Goal: Task Accomplishment & Management: Complete application form

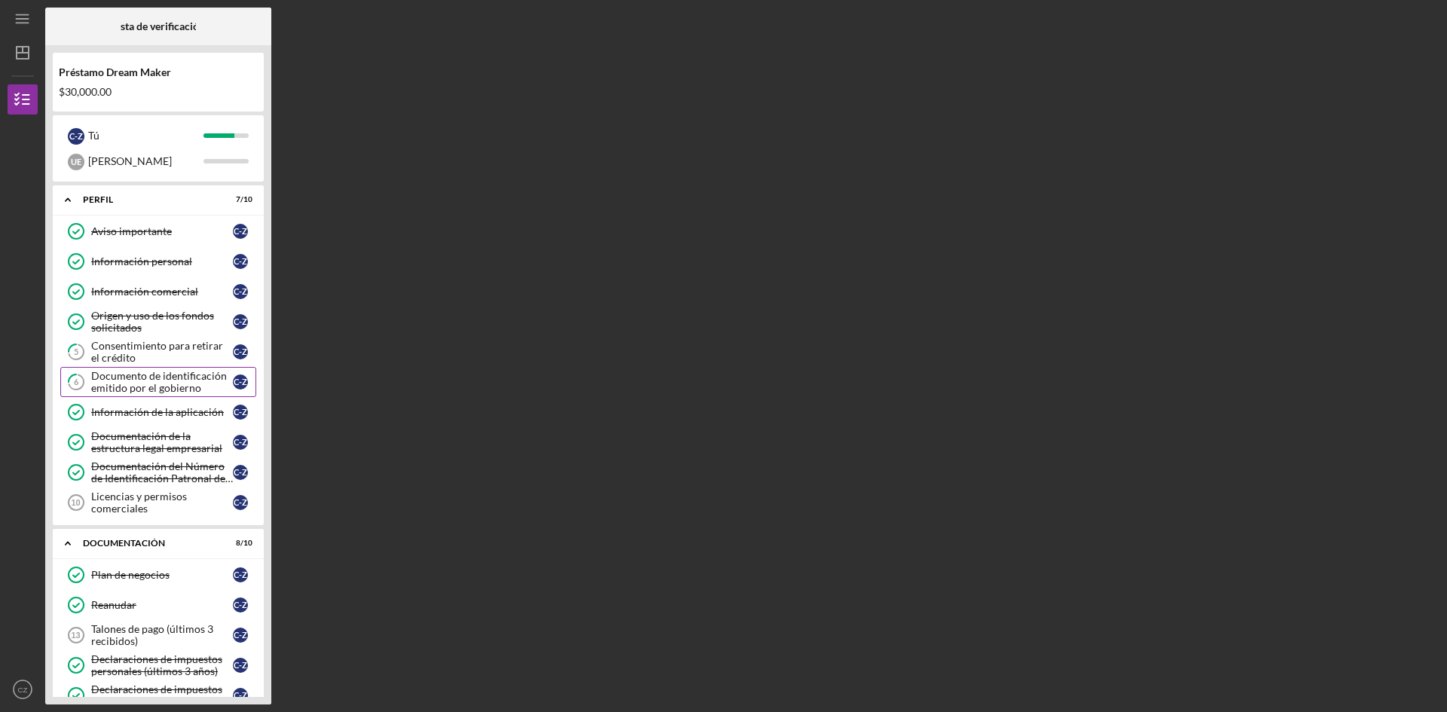
click at [139, 383] on font "Documento de identificación emitido por el gobierno" at bounding box center [159, 381] width 136 height 25
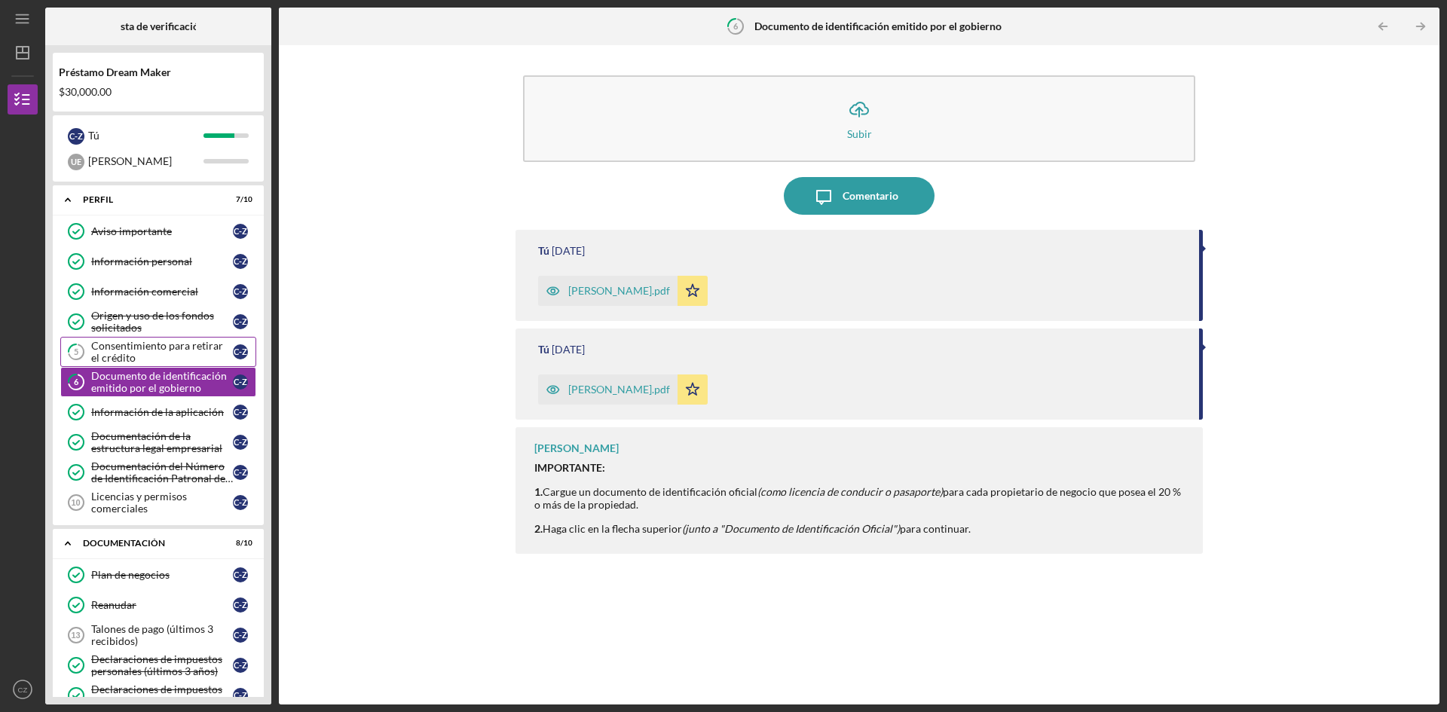
click at [166, 355] on div "Consentimiento para retirar el crédito" at bounding box center [162, 352] width 142 height 24
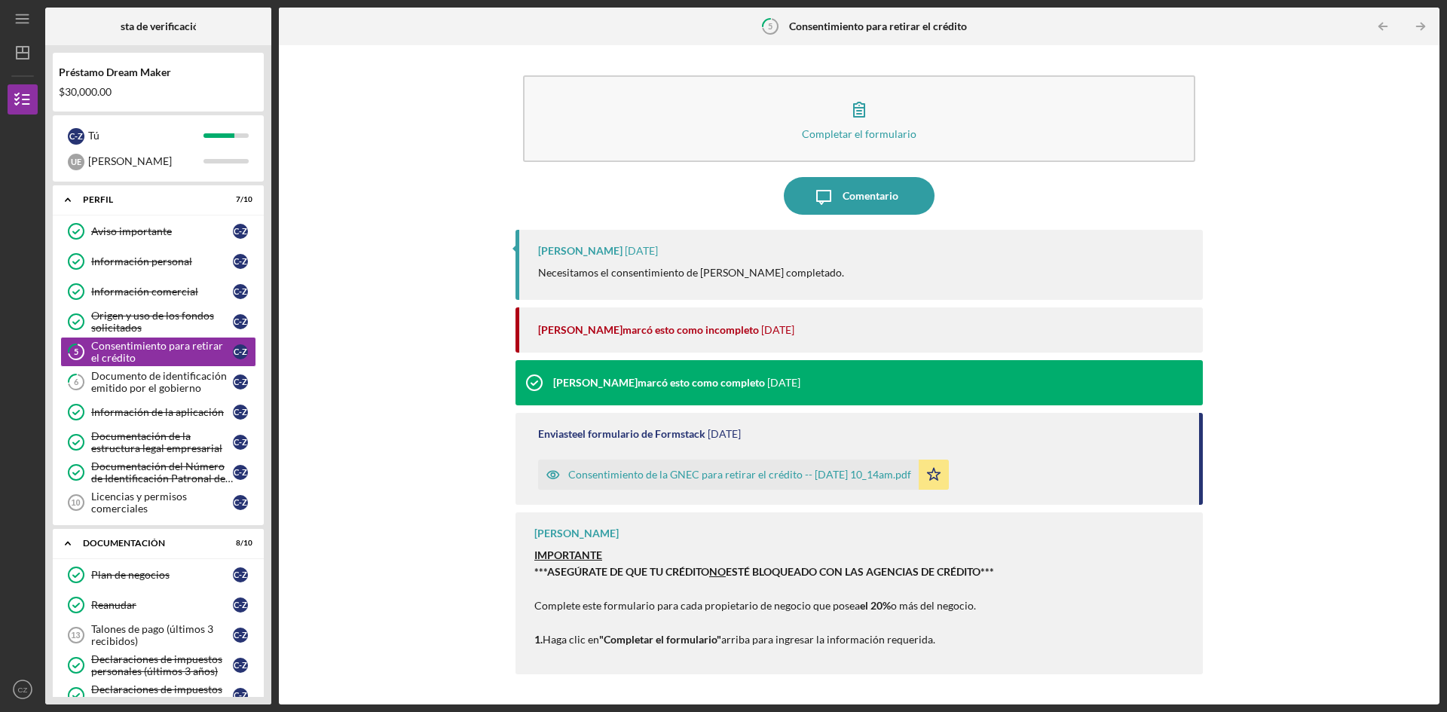
click at [793, 471] on font "Consentimiento de la GNEC para retirar el crédito -- [DATE] 10_14am.pdf" at bounding box center [739, 474] width 343 height 13
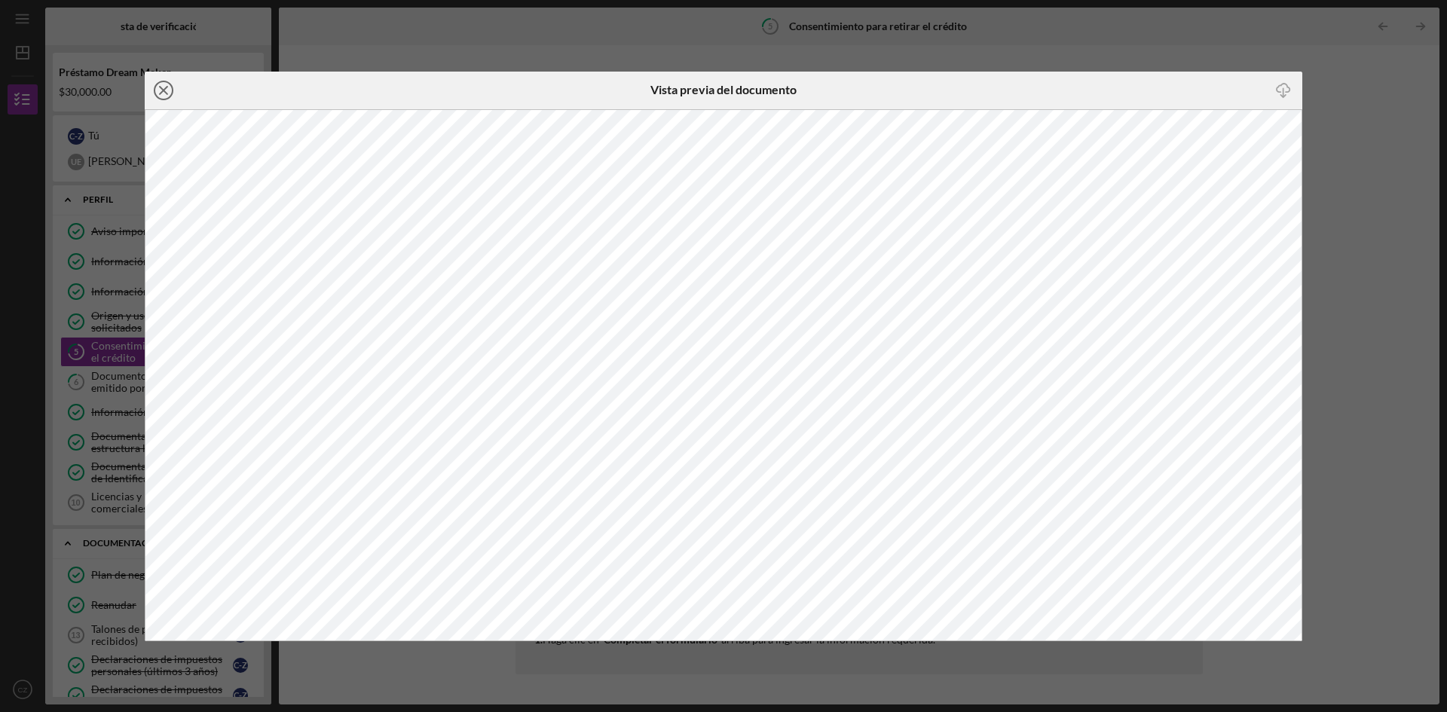
click at [159, 86] on icon "Icon/Close" at bounding box center [164, 91] width 38 height 38
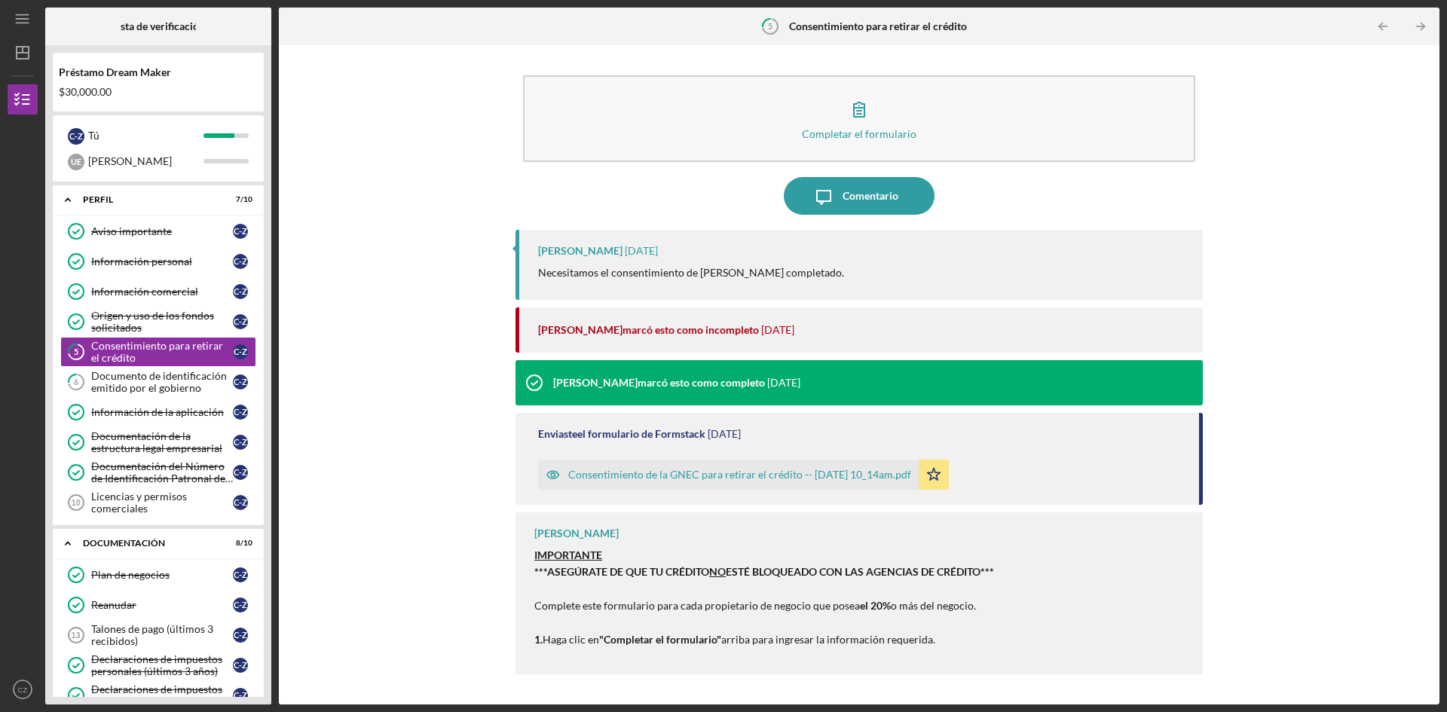
click at [605, 358] on div "[PERSON_NAME] [DATE] Necesitamos el consentimiento de [PERSON_NAME] completado.…" at bounding box center [859, 456] width 687 height 452
click at [606, 335] on font "[PERSON_NAME]" at bounding box center [580, 329] width 84 height 13
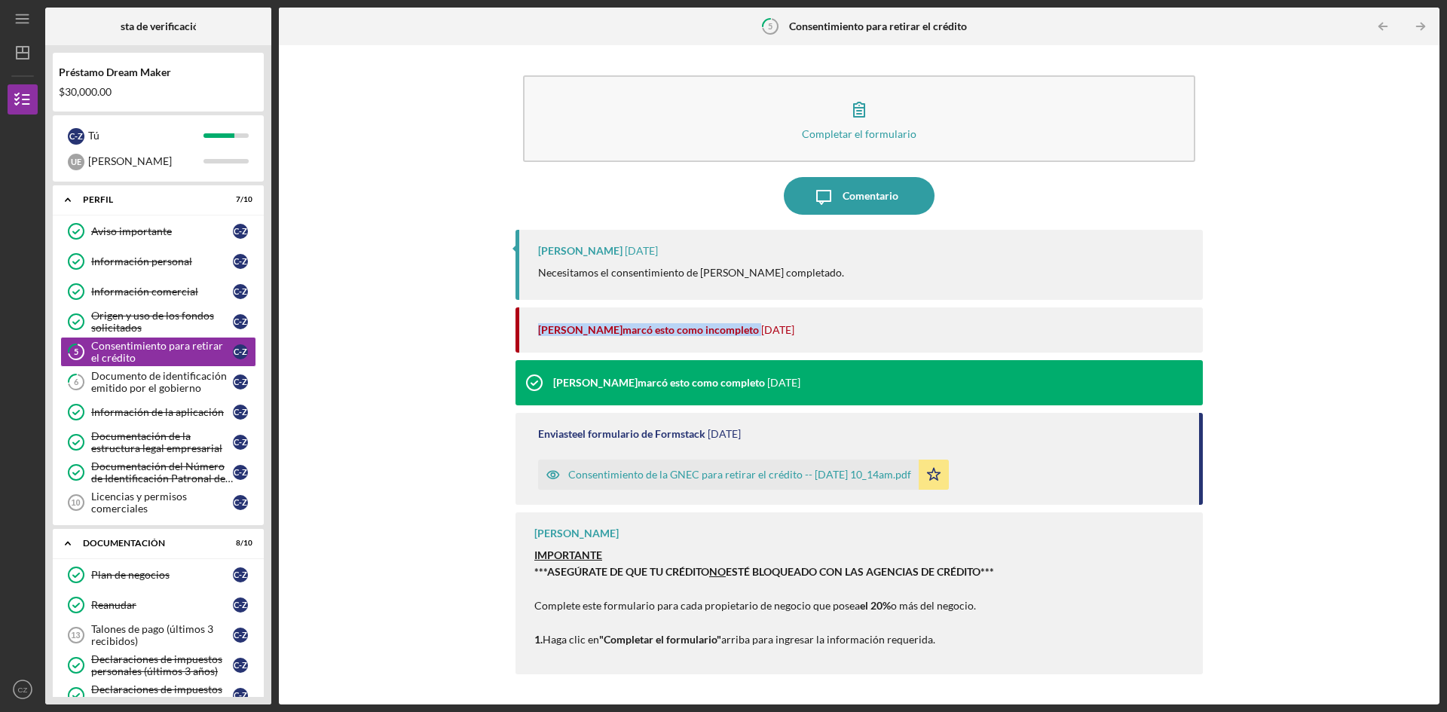
click at [606, 335] on font "[PERSON_NAME]" at bounding box center [580, 329] width 84 height 13
click at [750, 275] on font "Necesitamos el consentimiento de [PERSON_NAME] completado." at bounding box center [691, 272] width 306 height 13
click at [565, 280] on p "Necesitamos el consentimiento de [PERSON_NAME] completado." at bounding box center [691, 273] width 306 height 17
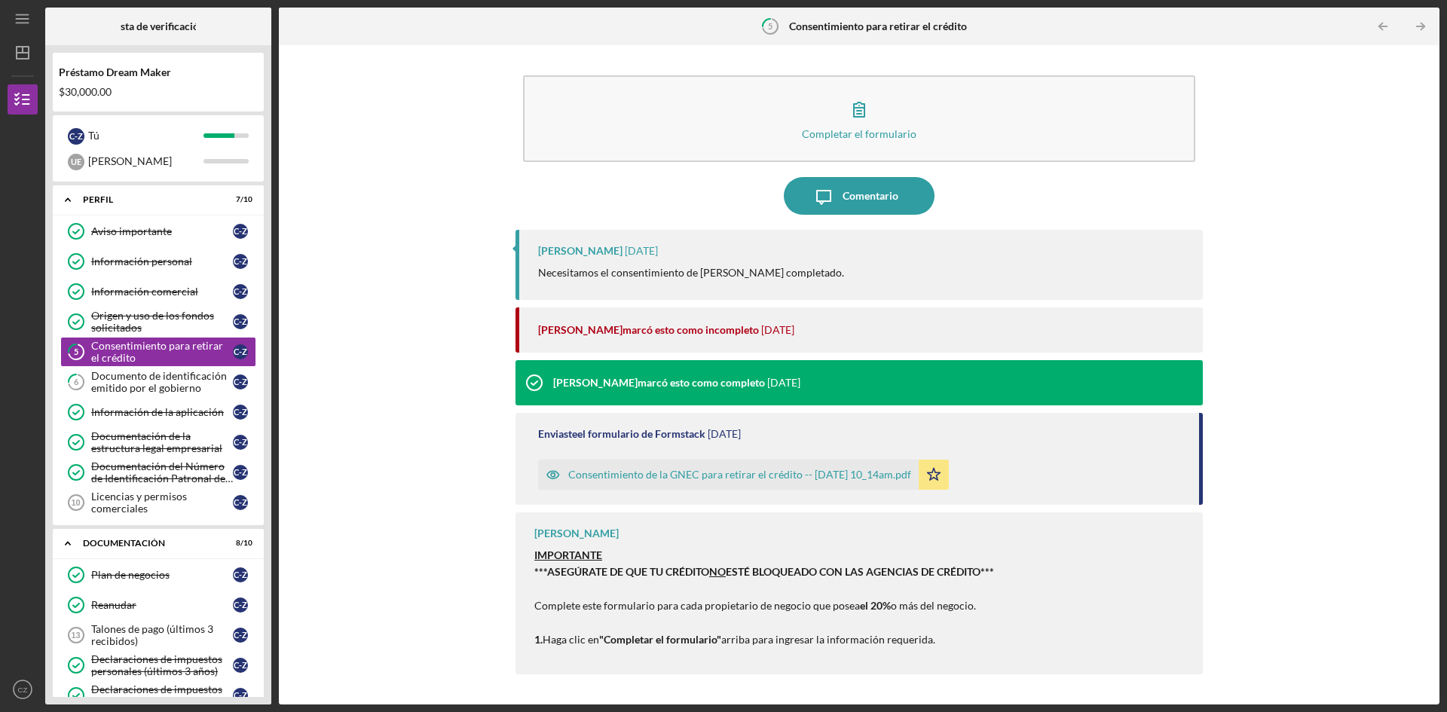
click at [586, 263] on div "[PERSON_NAME] [DATE] Necesitamos el consentimiento de [PERSON_NAME] completado." at bounding box center [859, 265] width 687 height 70
click at [595, 251] on font "[PERSON_NAME]" at bounding box center [580, 250] width 84 height 13
click at [145, 347] on font "Consentimiento para retirar el crédito" at bounding box center [157, 351] width 132 height 25
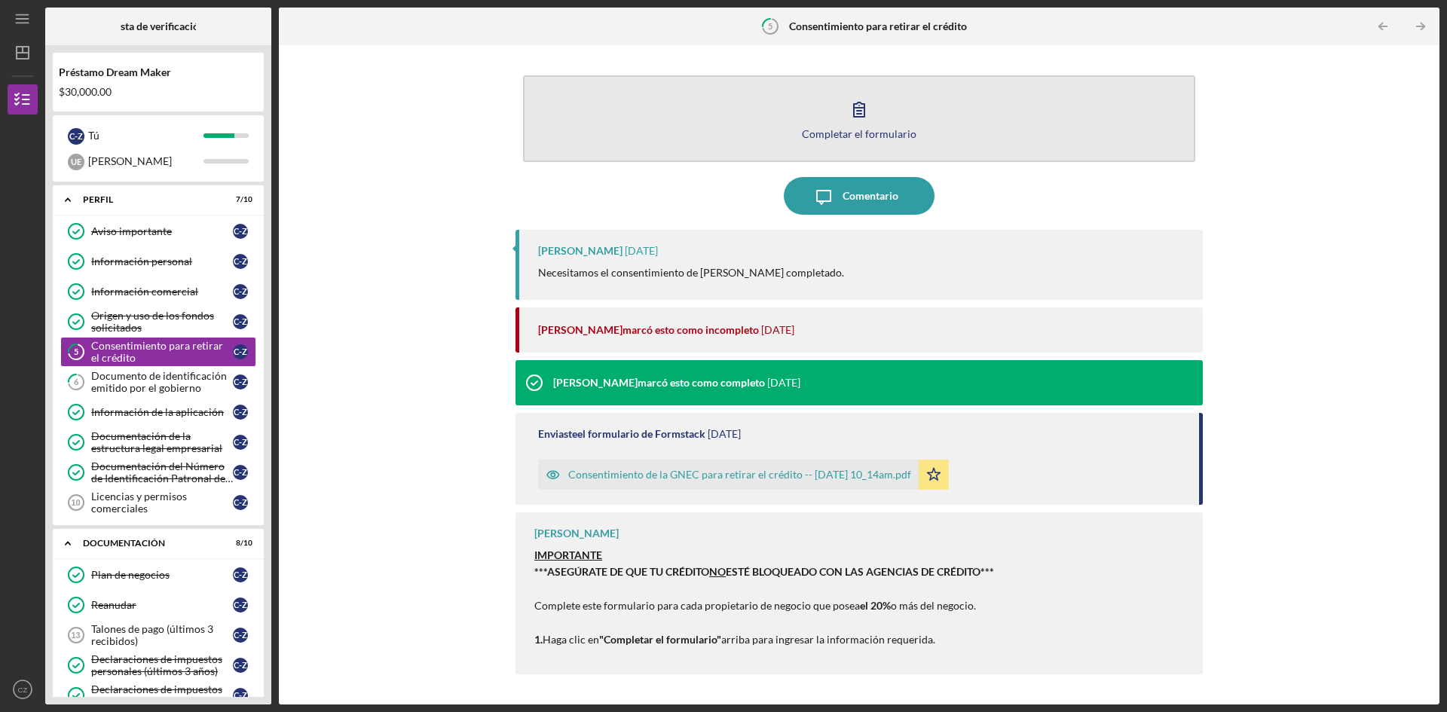
click at [858, 117] on icon "button" at bounding box center [859, 110] width 11 height 14
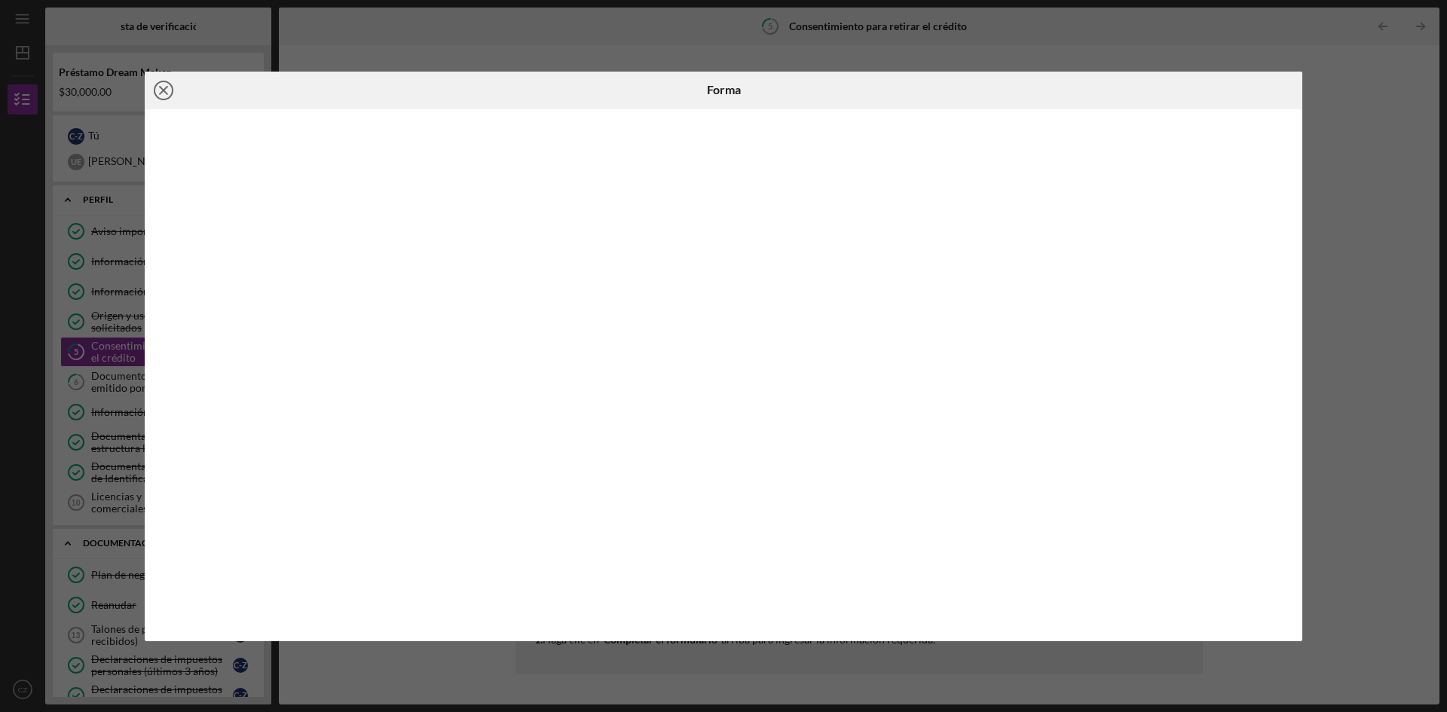
click at [160, 89] on icon "Icon/Close" at bounding box center [164, 91] width 38 height 38
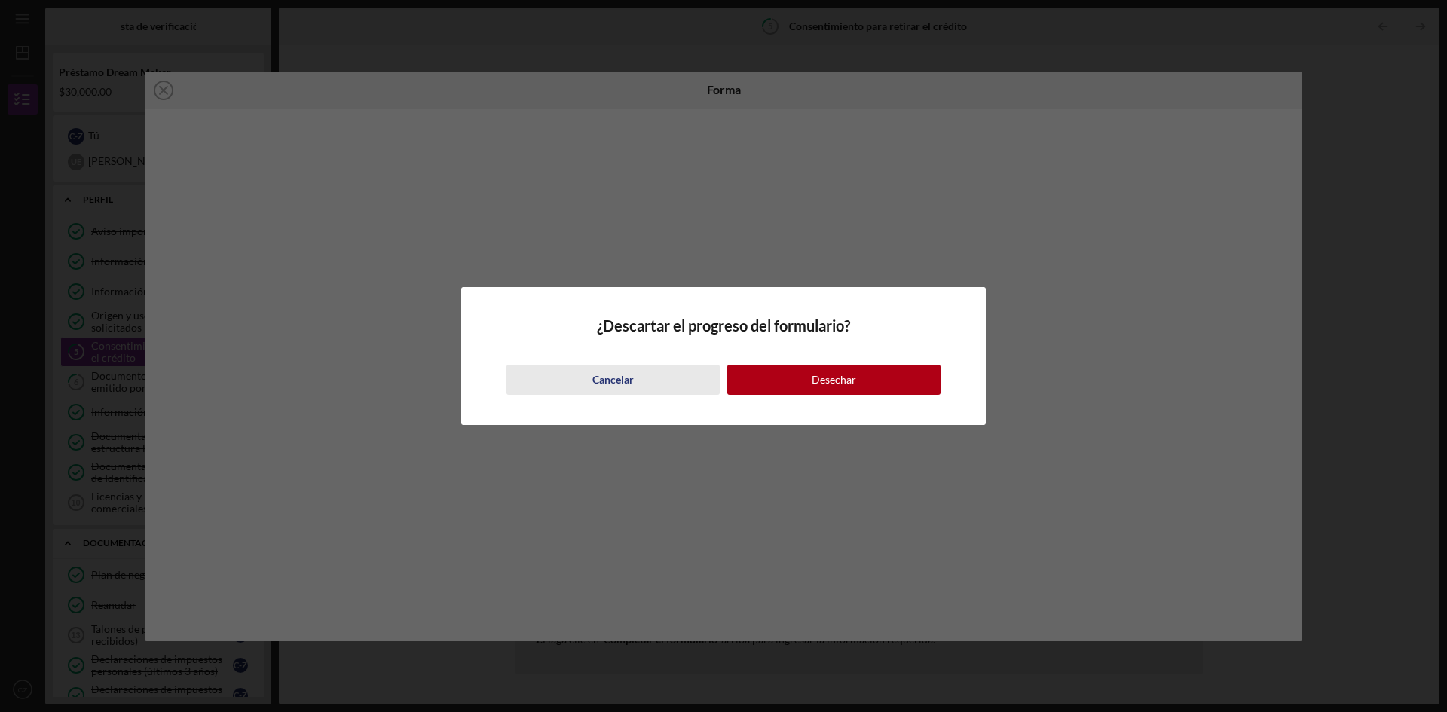
click at [623, 381] on font "Cancelar" at bounding box center [612, 379] width 41 height 13
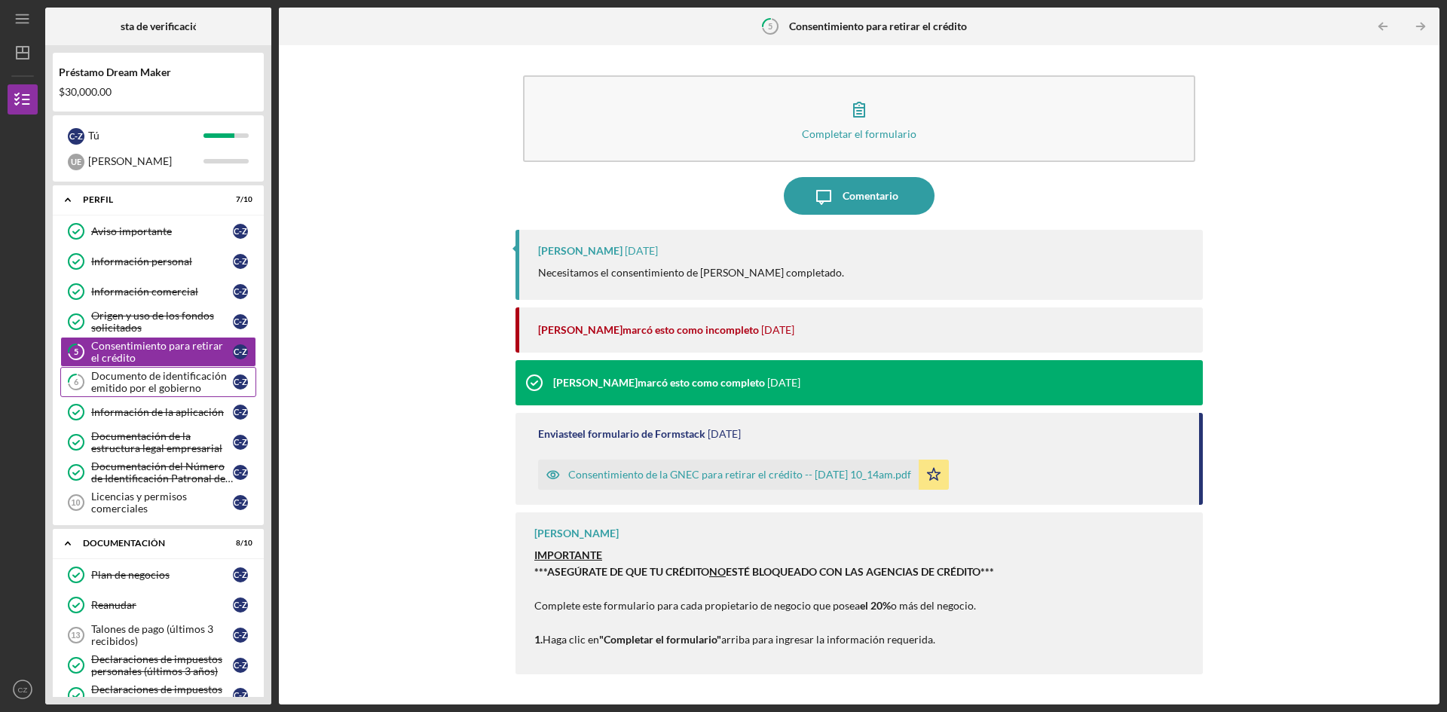
click at [118, 384] on font "Documento de identificación emitido por el gobierno" at bounding box center [159, 381] width 136 height 25
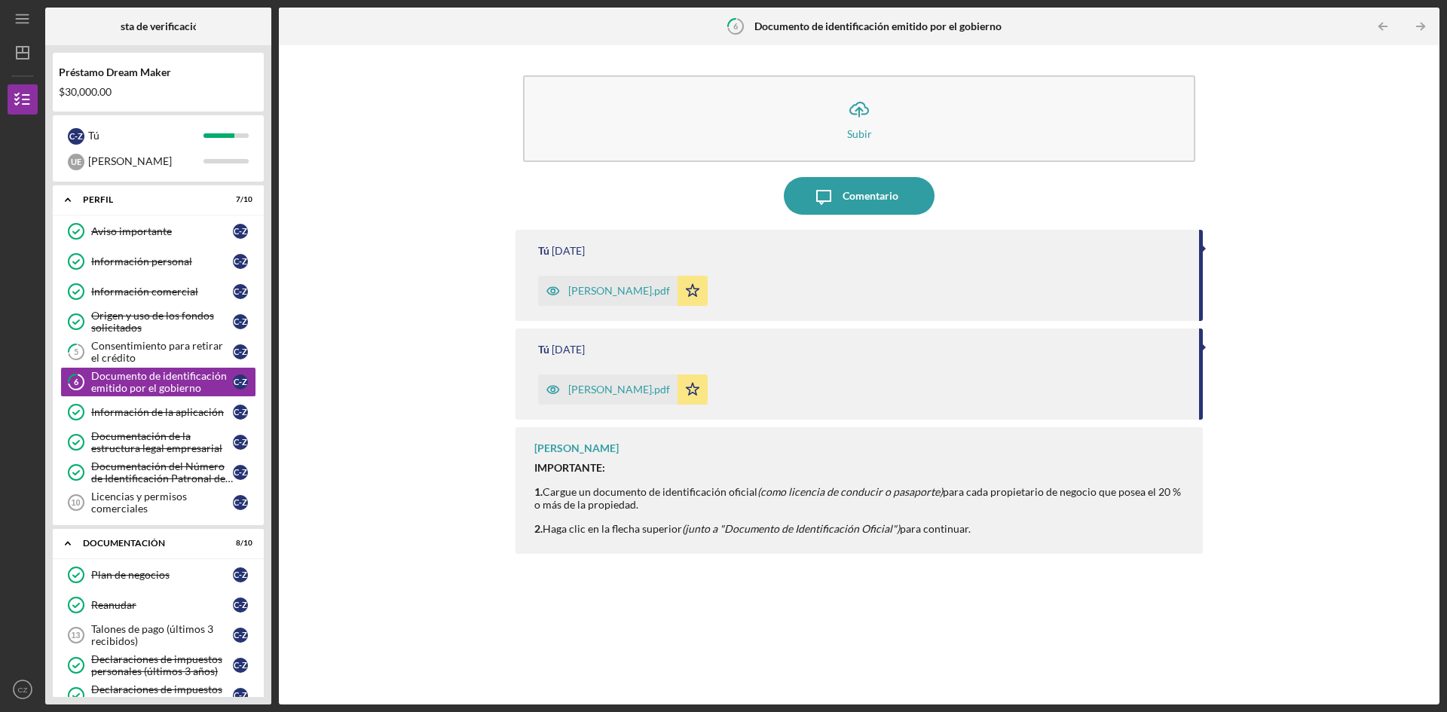
click at [625, 287] on font "[PERSON_NAME].pdf" at bounding box center [619, 290] width 102 height 13
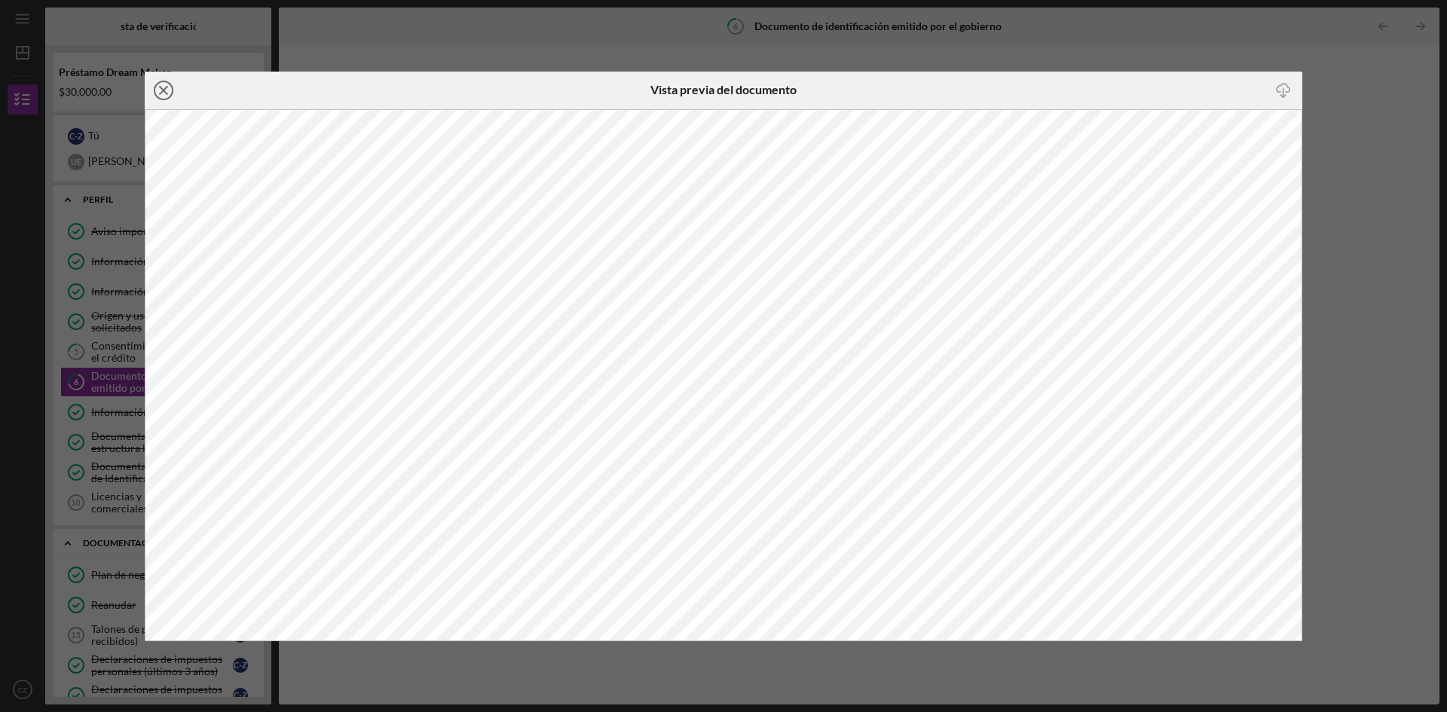
click at [157, 85] on circle at bounding box center [164, 90] width 18 height 18
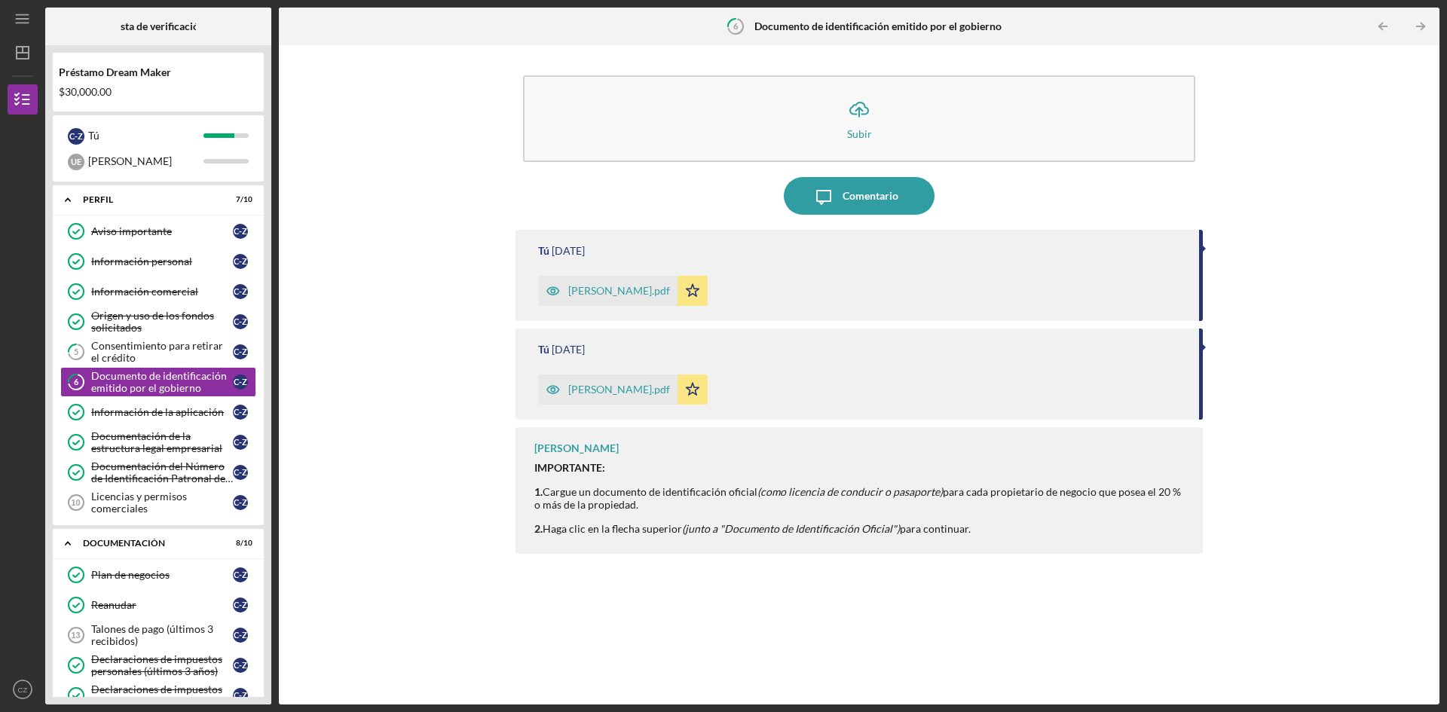
click at [612, 384] on font "[PERSON_NAME].pdf" at bounding box center [619, 389] width 102 height 13
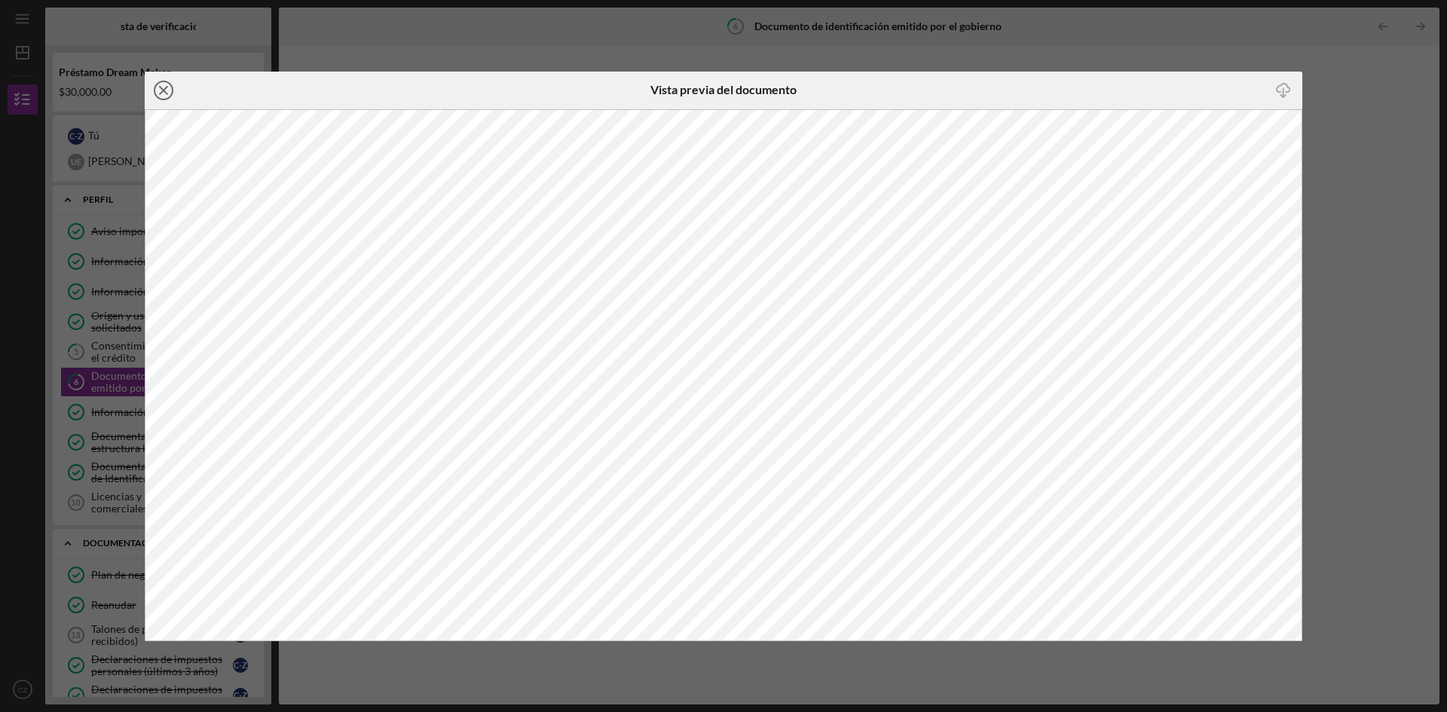
click at [161, 92] on line at bounding box center [164, 91] width 8 height 8
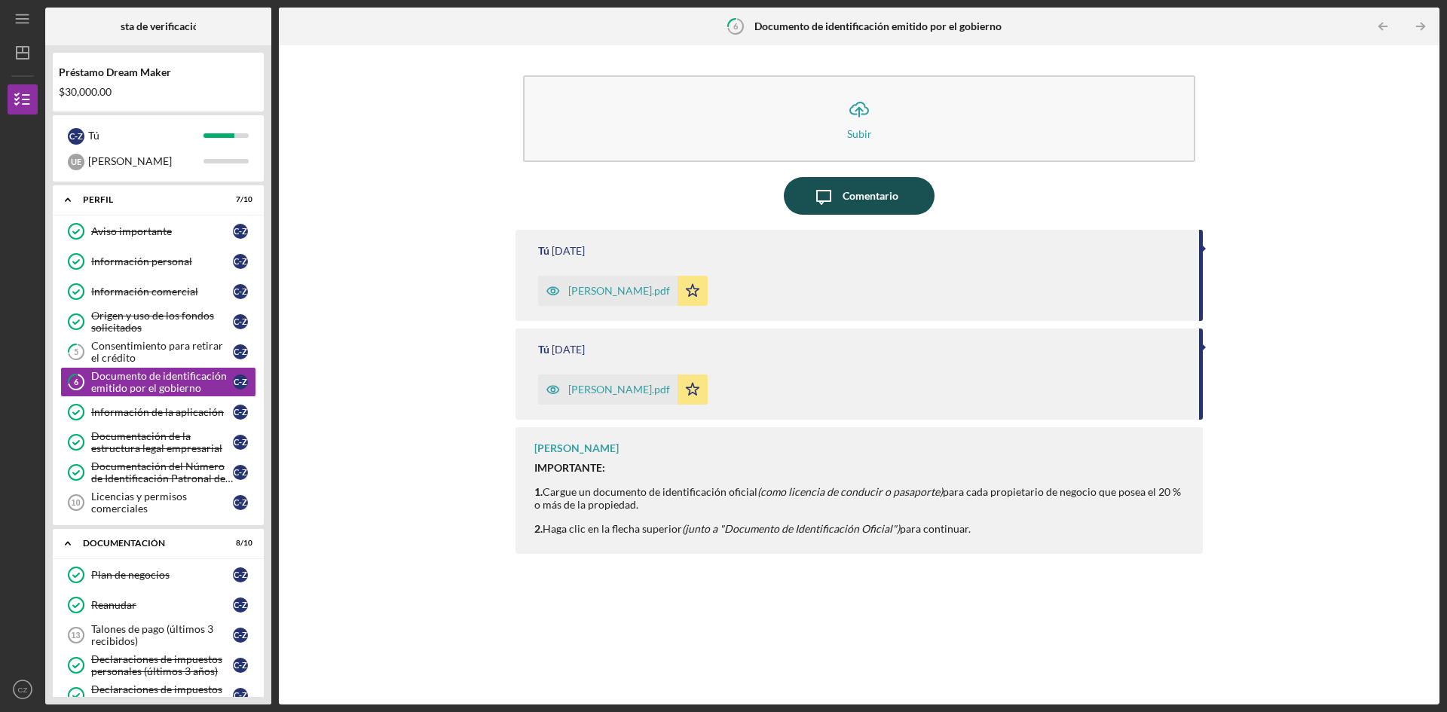
click at [879, 195] on font "Comentario" at bounding box center [871, 195] width 56 height 13
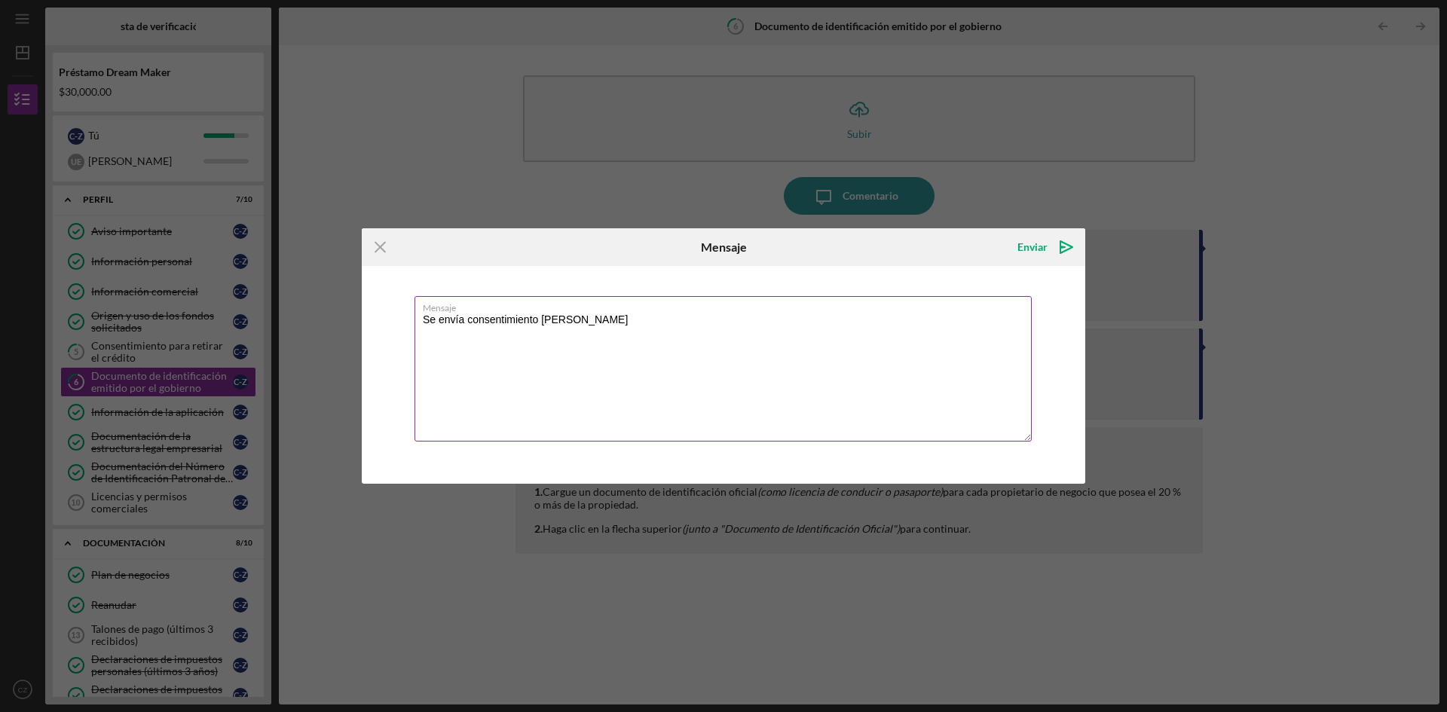
drag, startPoint x: 581, startPoint y: 316, endPoint x: 773, endPoint y: 331, distance: 192.0
click at [773, 331] on textarea "Se envía consentimiento [PERSON_NAME]" at bounding box center [723, 368] width 617 height 145
type textarea "Se envía consentimiento [PERSON_NAME]"
drag, startPoint x: 880, startPoint y: 249, endPoint x: 893, endPoint y: 344, distance: 96.7
click at [908, 415] on form "Icon/Menu Close Mensaje Enviar Icon/icon-invite-send Mensaje Se envía consentim…" at bounding box center [724, 355] width 724 height 255
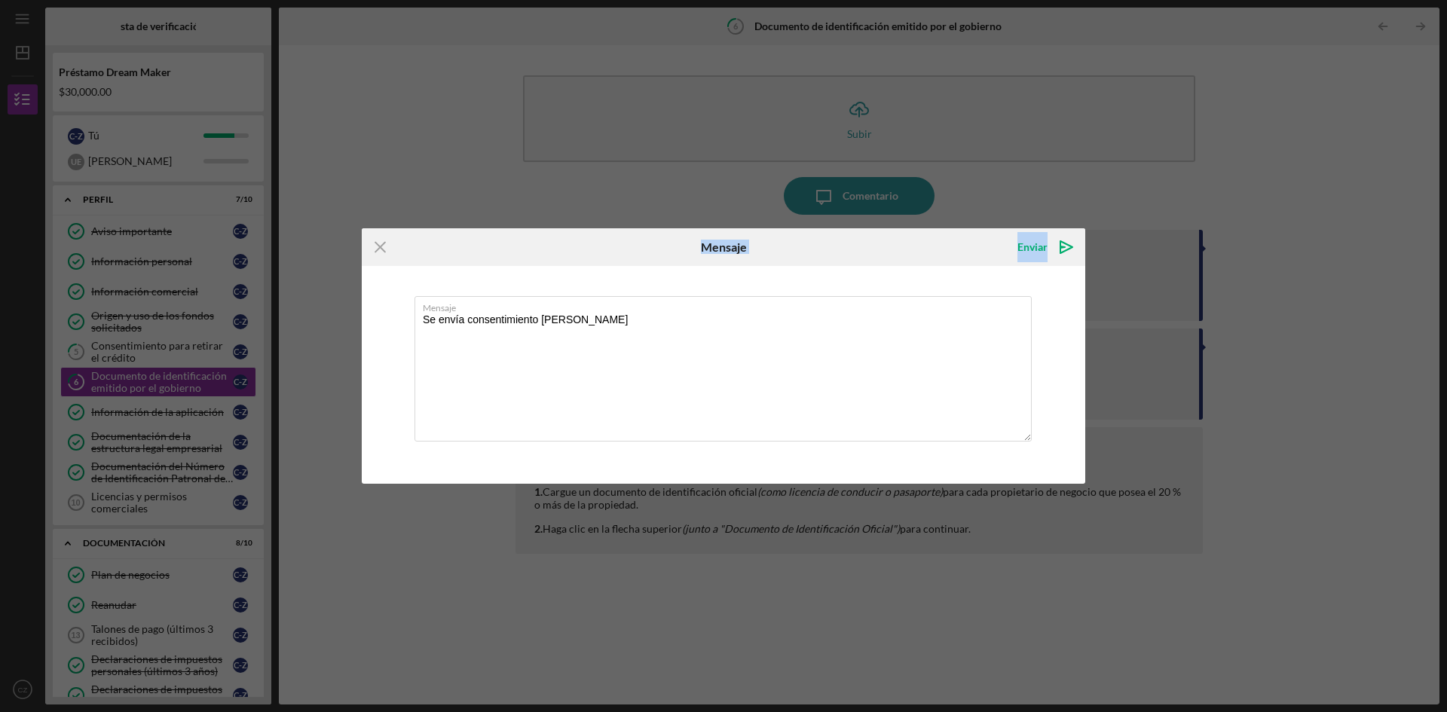
drag, startPoint x: 525, startPoint y: 243, endPoint x: 1118, endPoint y: 286, distance: 594.8
click at [746, 378] on form "Icon/Menu Close Mensaje Enviar Icon/icon-invite-send Mensaje Se envía consentim…" at bounding box center [724, 355] width 724 height 255
click at [1039, 249] on font "Enviar" at bounding box center [1033, 246] width 30 height 13
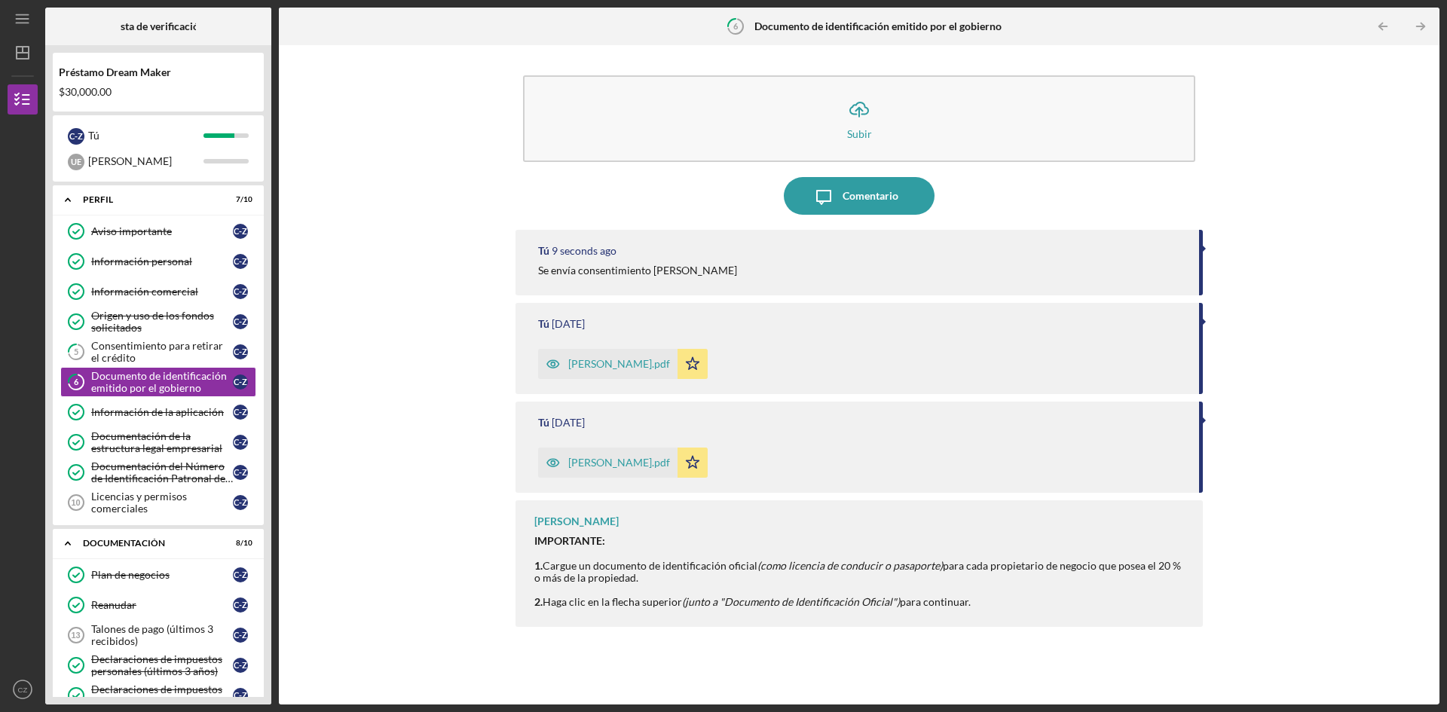
click at [651, 262] on div "Tú 9 seconds ago Se envía consentimiento [PERSON_NAME]" at bounding box center [859, 263] width 687 height 66
click at [594, 256] on time "9 seconds ago" at bounding box center [584, 251] width 65 height 12
click at [591, 251] on time "10 seconds ago" at bounding box center [587, 251] width 71 height 12
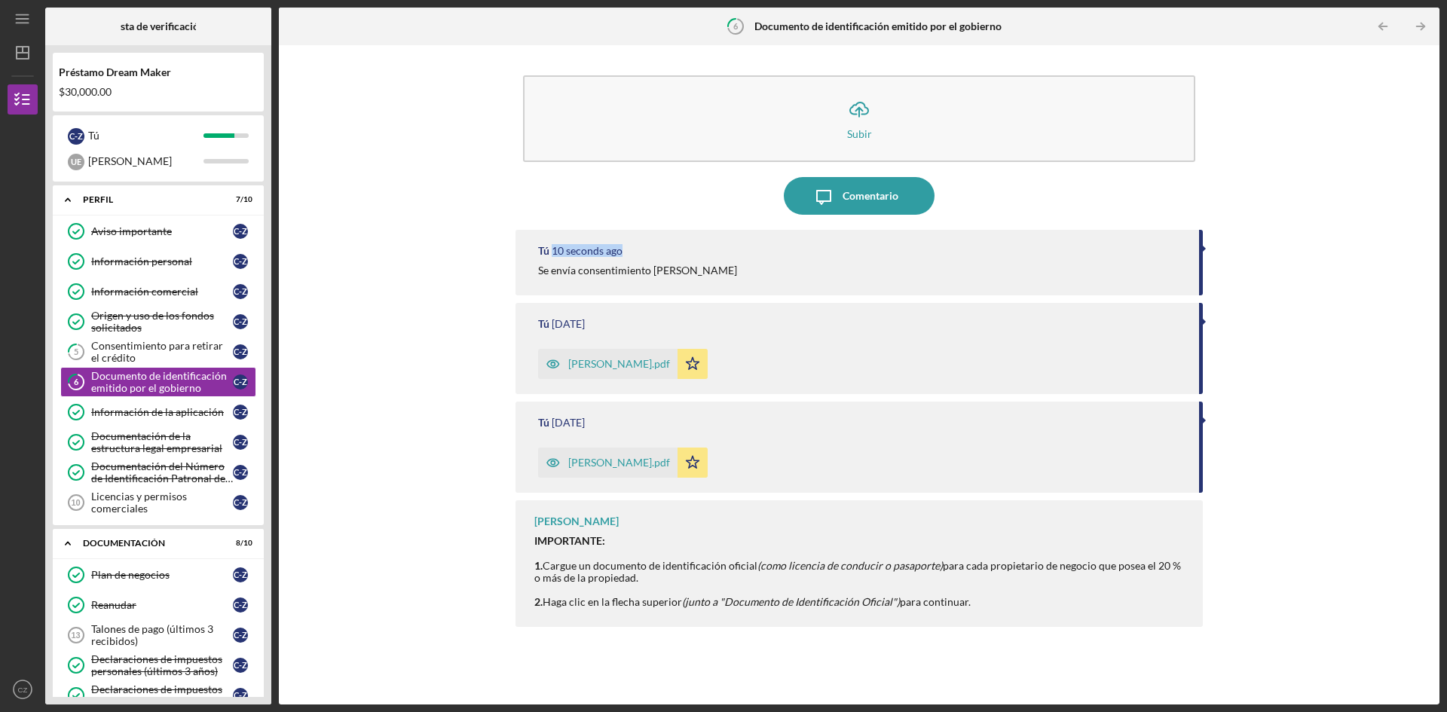
click at [590, 250] on time "10 seconds ago" at bounding box center [587, 251] width 71 height 12
click at [590, 250] on time "11 seconds ago" at bounding box center [587, 251] width 71 height 12
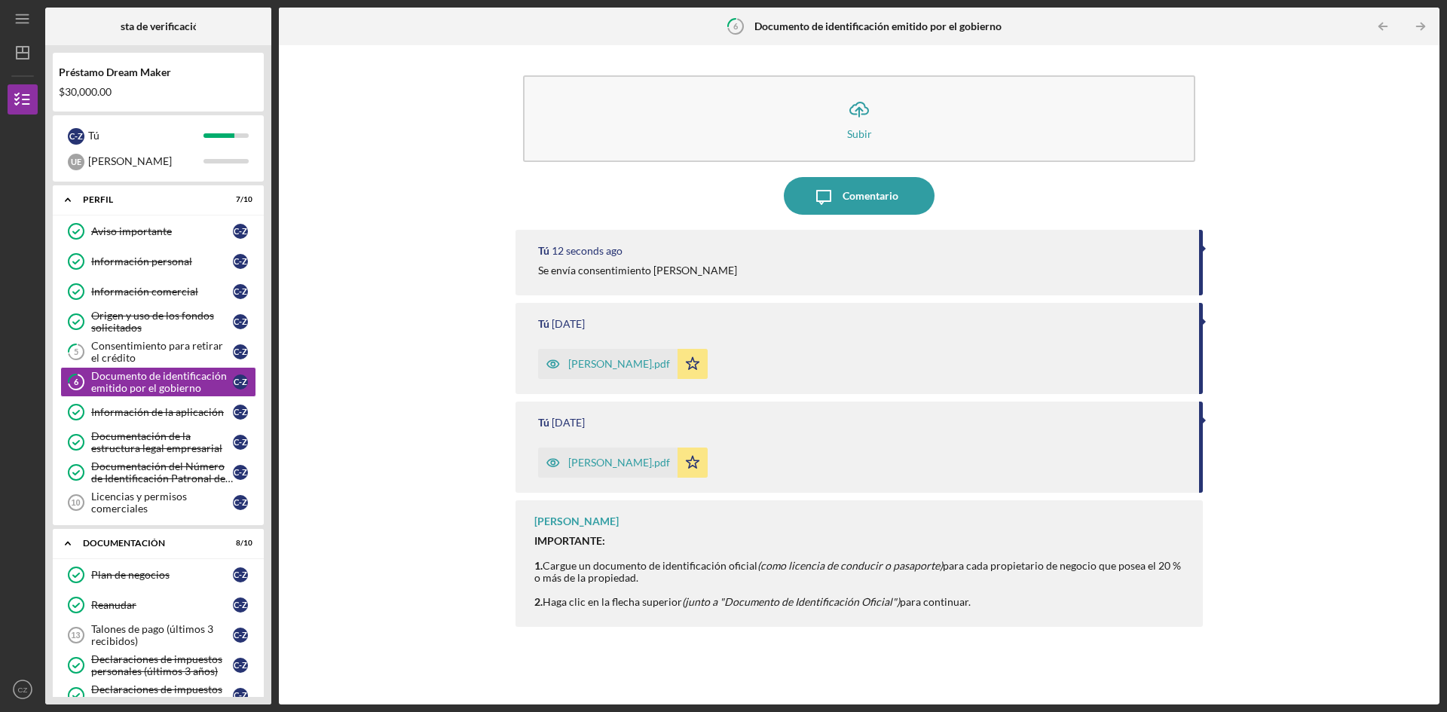
click at [654, 281] on div "Tú 12 seconds ago Se envía consentimiento [PERSON_NAME]" at bounding box center [859, 263] width 687 height 66
drag, startPoint x: 694, startPoint y: 274, endPoint x: 602, endPoint y: 261, distance: 93.0
click at [602, 261] on div "Tú 13 seconds ago Se envía consentimiento [PERSON_NAME]" at bounding box center [859, 263] width 687 height 66
drag, startPoint x: 709, startPoint y: 262, endPoint x: 526, endPoint y: 246, distance: 183.8
click at [526, 246] on div "Tú 14 seconds ago Se envía consentimiento [PERSON_NAME]" at bounding box center [859, 263] width 687 height 66
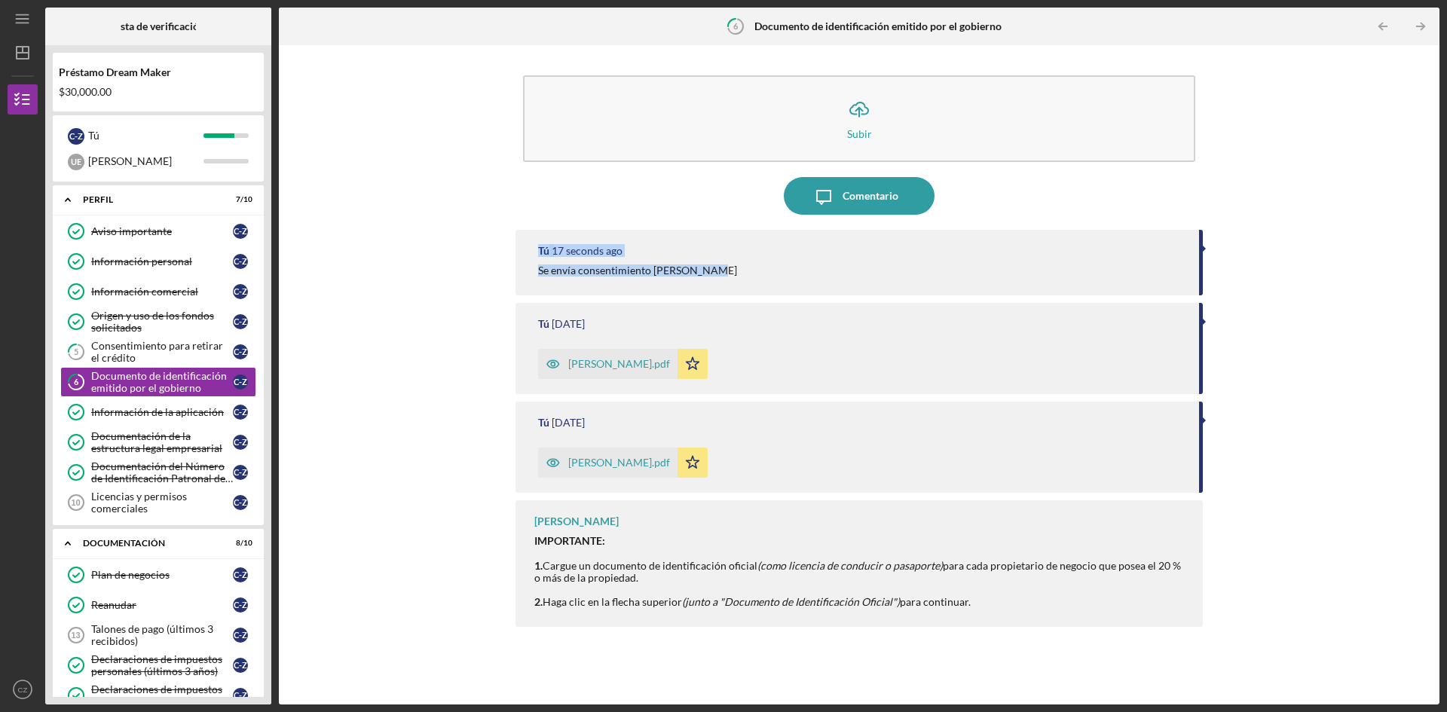
click at [883, 261] on div "Tú 17 seconds ago Se envía consentimiento [PERSON_NAME]" at bounding box center [859, 263] width 687 height 66
click at [1206, 249] on div "Icon/Upload Subir Icon/Message Comentario Tú 17 seconds ago Se envía consentimi…" at bounding box center [859, 375] width 1146 height 644
click at [1204, 248] on div at bounding box center [1204, 249] width 4 height 8
click at [145, 344] on font "Consentimiento para retirar el crédito" at bounding box center [157, 351] width 132 height 25
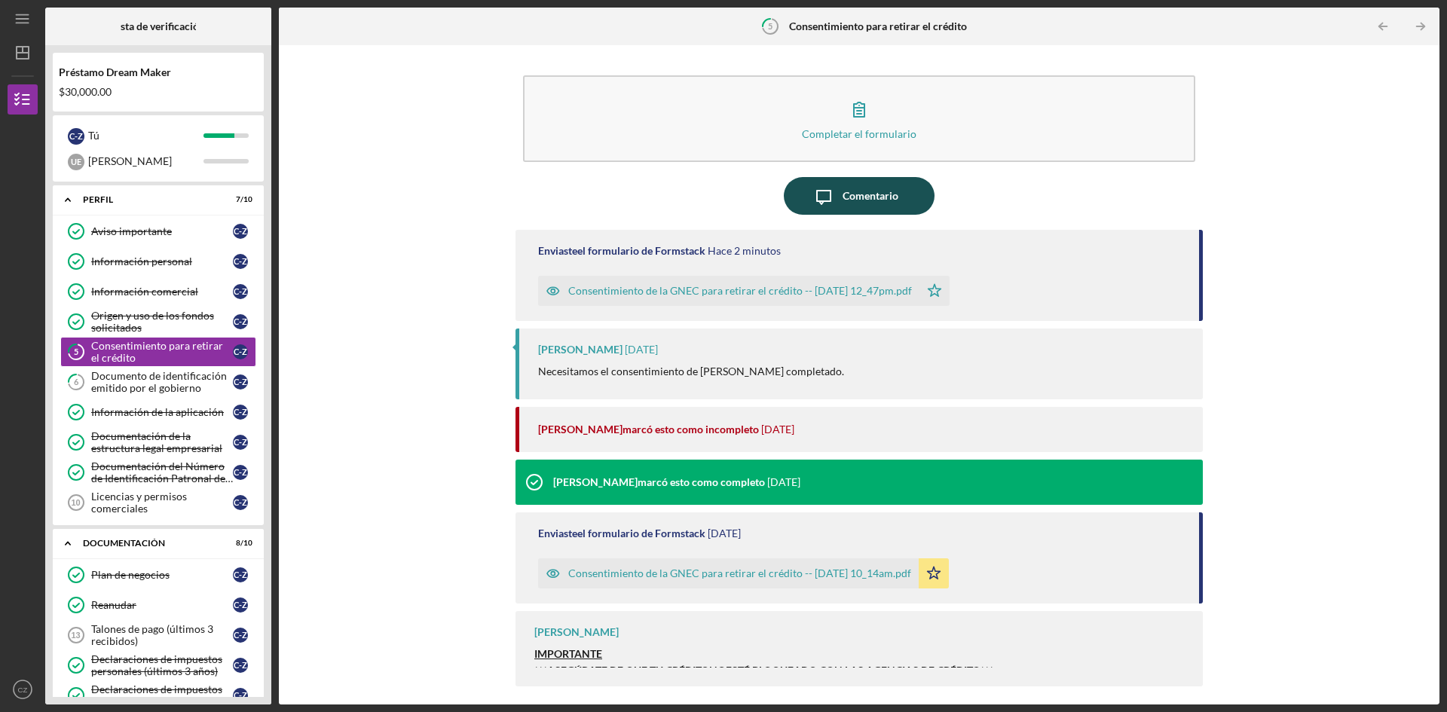
click at [876, 194] on font "Comentario" at bounding box center [871, 195] width 56 height 13
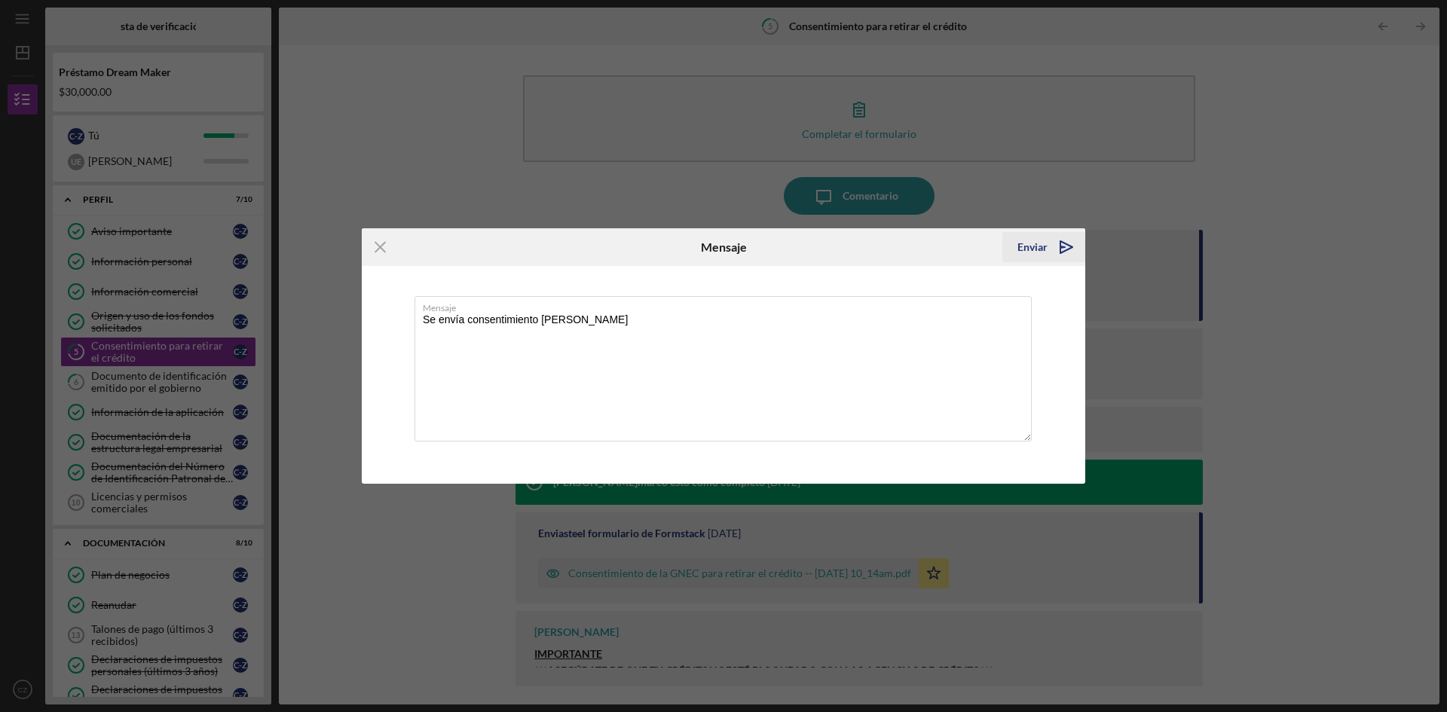
type textarea "Se envía consentimiento [PERSON_NAME]"
click at [1036, 243] on font "Enviar" at bounding box center [1033, 246] width 30 height 13
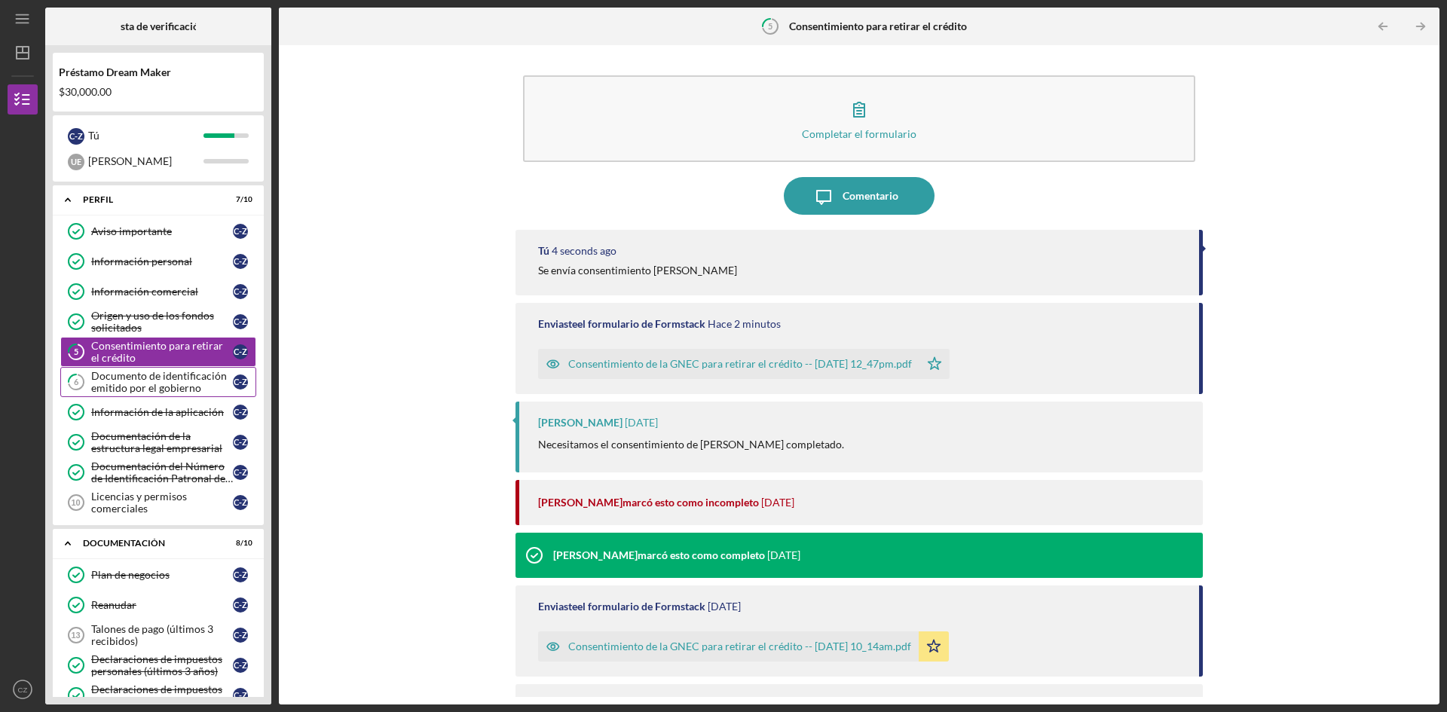
click at [146, 377] on font "Documento de identificación emitido por el gobierno" at bounding box center [159, 381] width 136 height 25
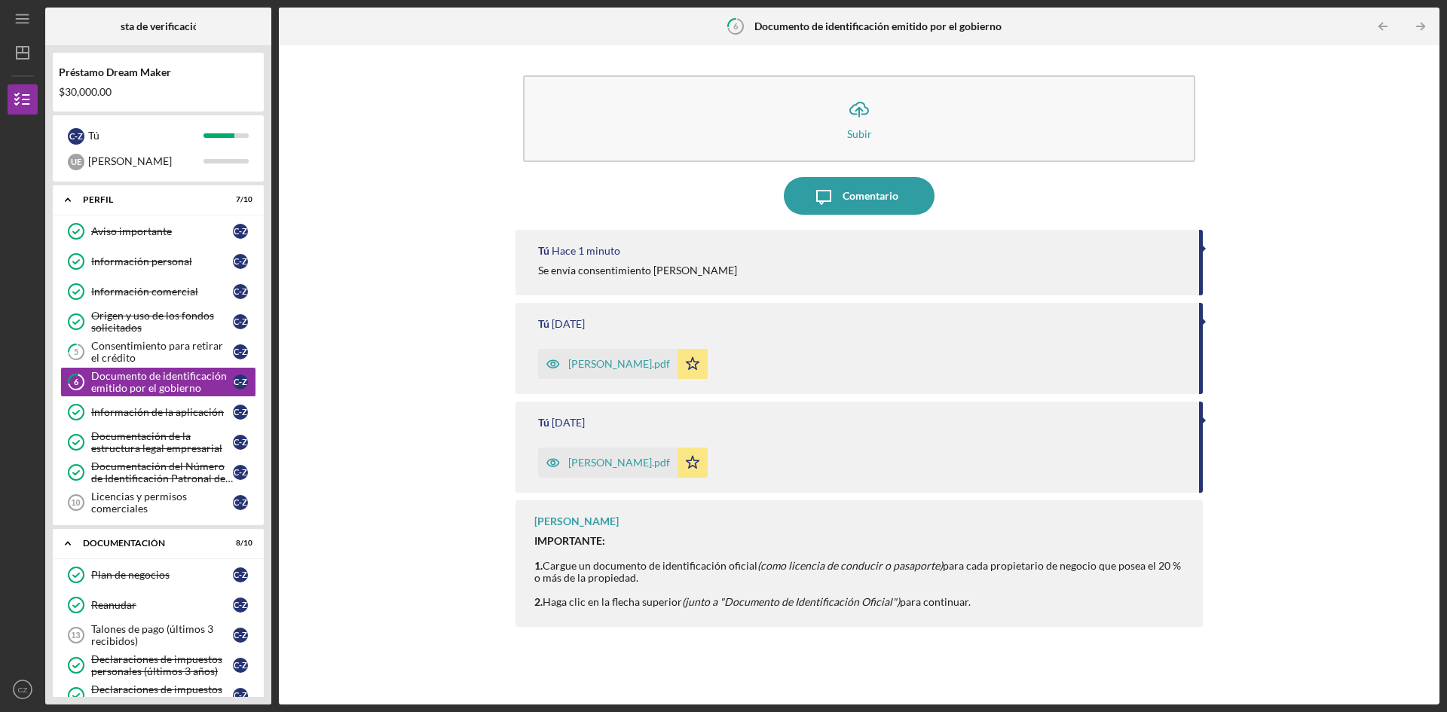
click at [632, 274] on font "Se envía consentimiento [PERSON_NAME]" at bounding box center [637, 270] width 199 height 13
click at [656, 273] on font "Se envía consentimiento [PERSON_NAME]" at bounding box center [637, 270] width 199 height 13
drag, startPoint x: 656, startPoint y: 273, endPoint x: 620, endPoint y: 265, distance: 36.2
drag, startPoint x: 620, startPoint y: 265, endPoint x: 589, endPoint y: 246, distance: 37.2
drag, startPoint x: 589, startPoint y: 246, endPoint x: 568, endPoint y: 281, distance: 41.2
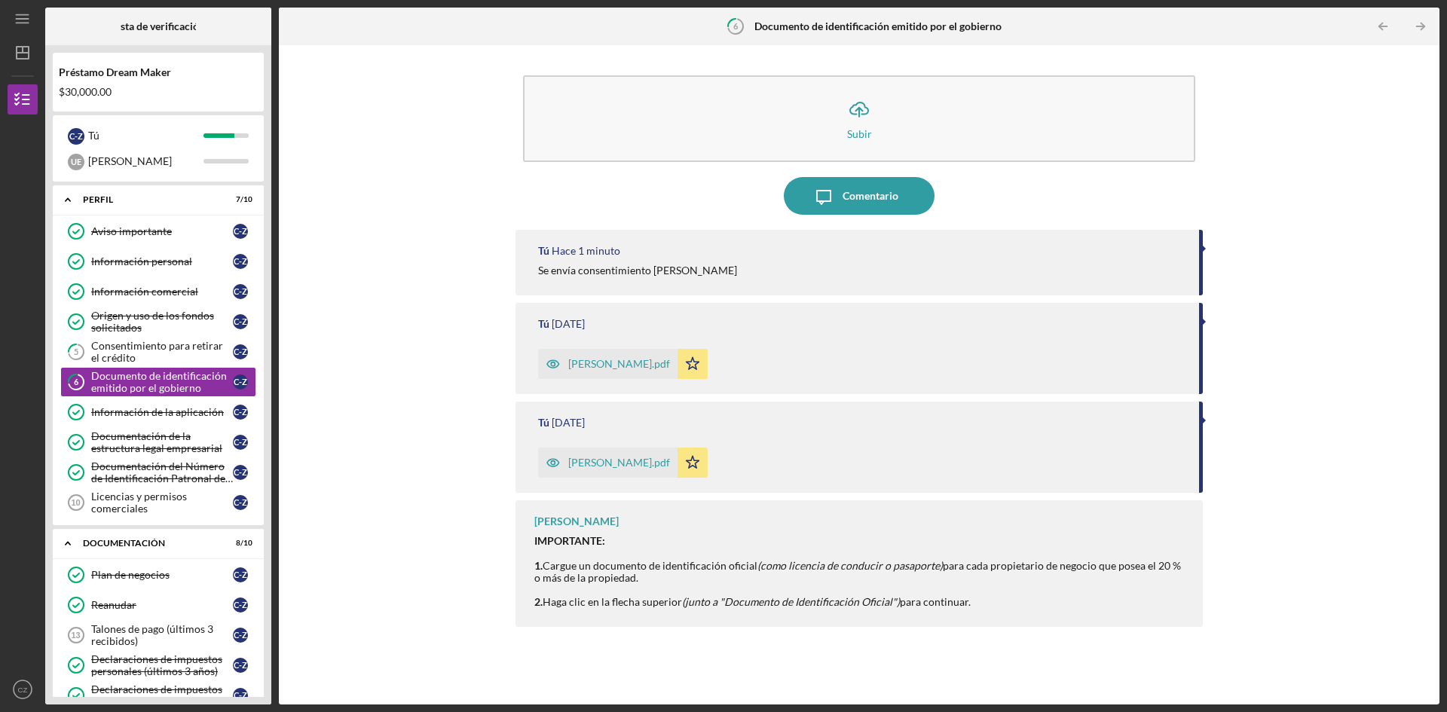
click at [568, 281] on div "Tú Hace 1 minuto Se envía consentimiento [PERSON_NAME]" at bounding box center [859, 263] width 687 height 66
click at [557, 267] on font "Se envía consentimiento [PERSON_NAME]" at bounding box center [637, 270] width 199 height 13
drag, startPoint x: 523, startPoint y: 265, endPoint x: 697, endPoint y: 275, distance: 174.4
click at [697, 275] on div "Tú Hace 1 minuto Se envía consentimiento [PERSON_NAME]" at bounding box center [859, 263] width 687 height 66
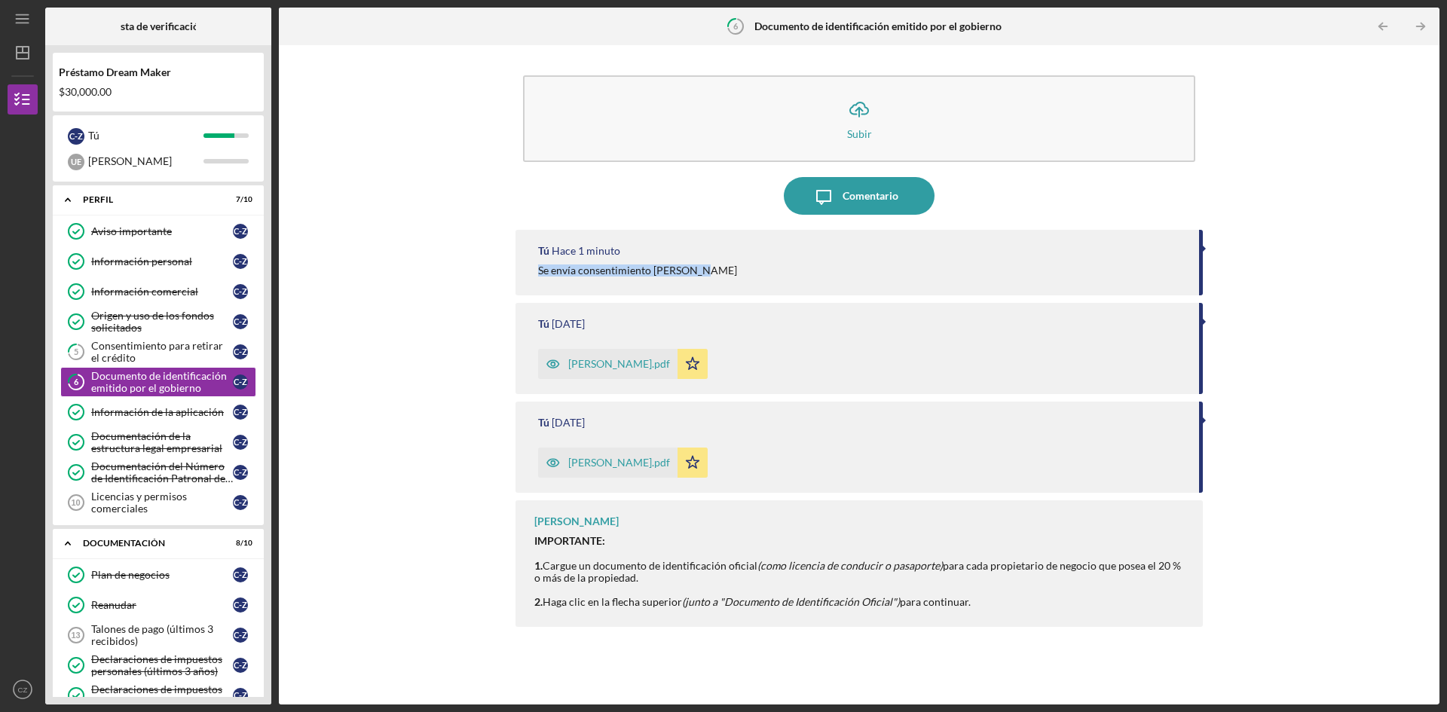
click at [619, 371] on div "[PERSON_NAME].pdf" at bounding box center [607, 364] width 139 height 30
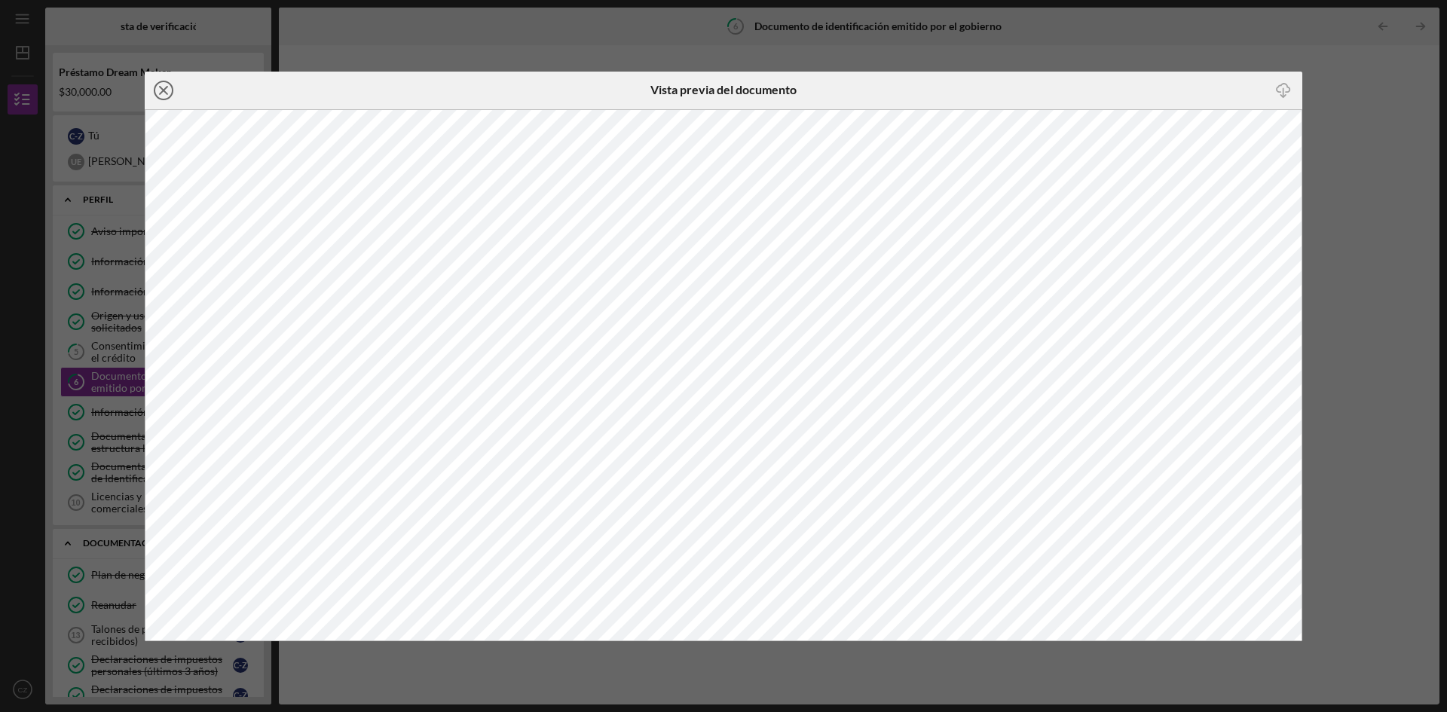
click at [165, 87] on icon "Icon/Close" at bounding box center [164, 91] width 38 height 38
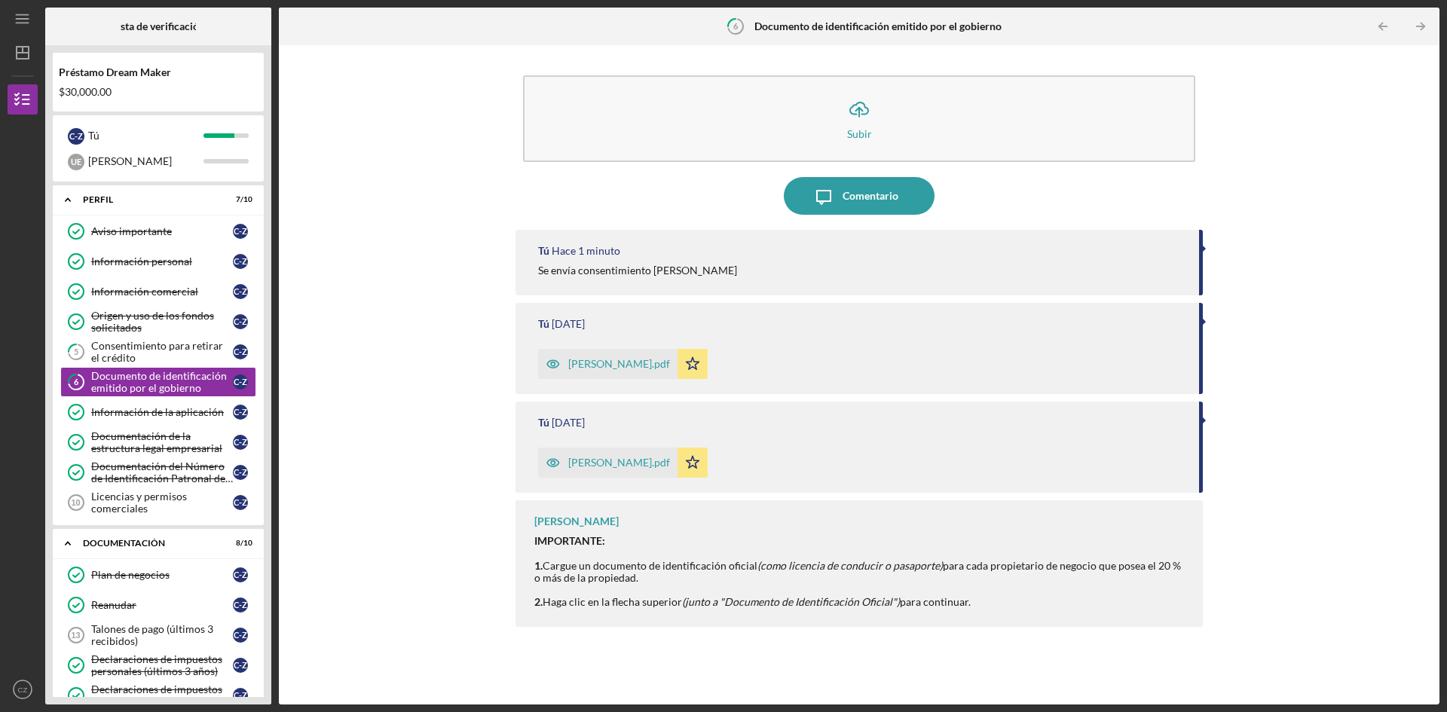
click at [641, 468] on font "[PERSON_NAME].pdf" at bounding box center [619, 462] width 102 height 13
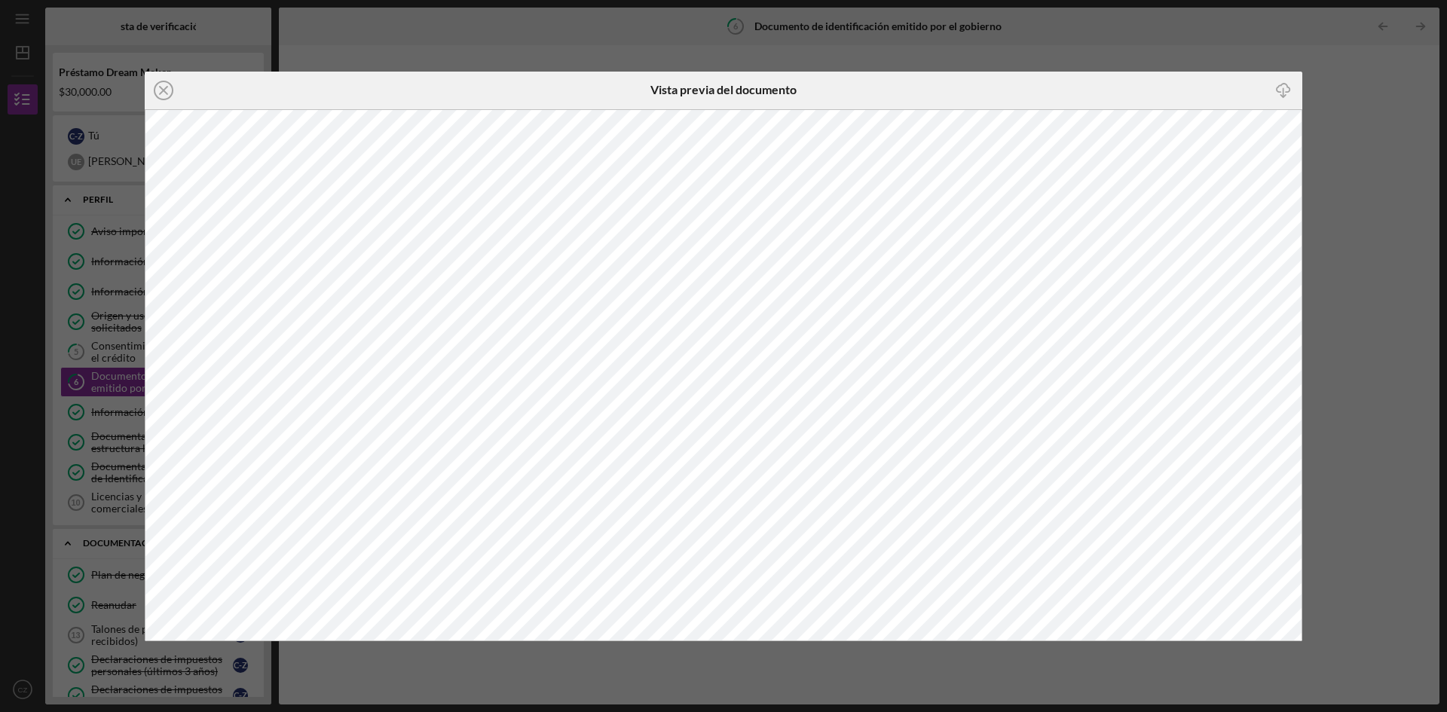
click at [164, 86] on icon "Icon/Close" at bounding box center [164, 91] width 38 height 38
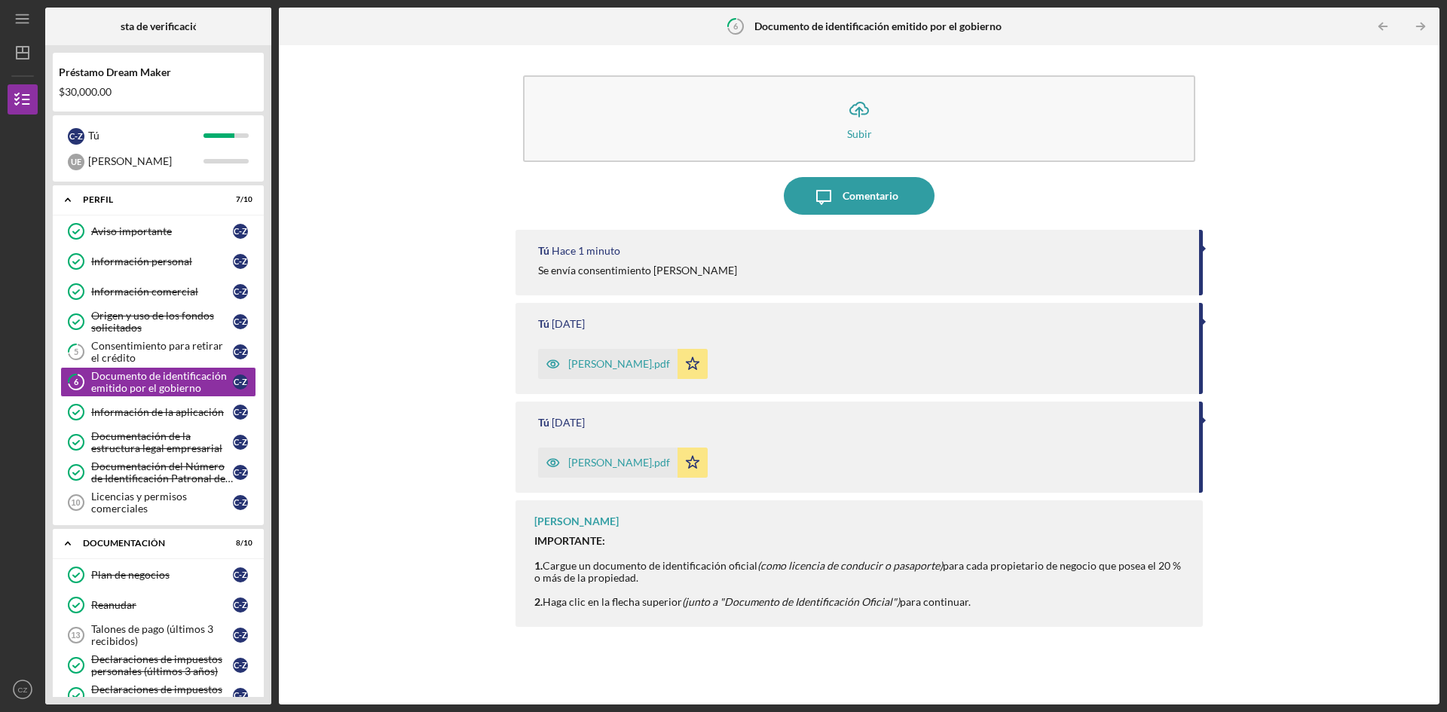
click at [372, 494] on div "Icon/Upload Subir Icon/Message Comentario Tú Hace 1 minuto Se envía consentimie…" at bounding box center [859, 375] width 1146 height 644
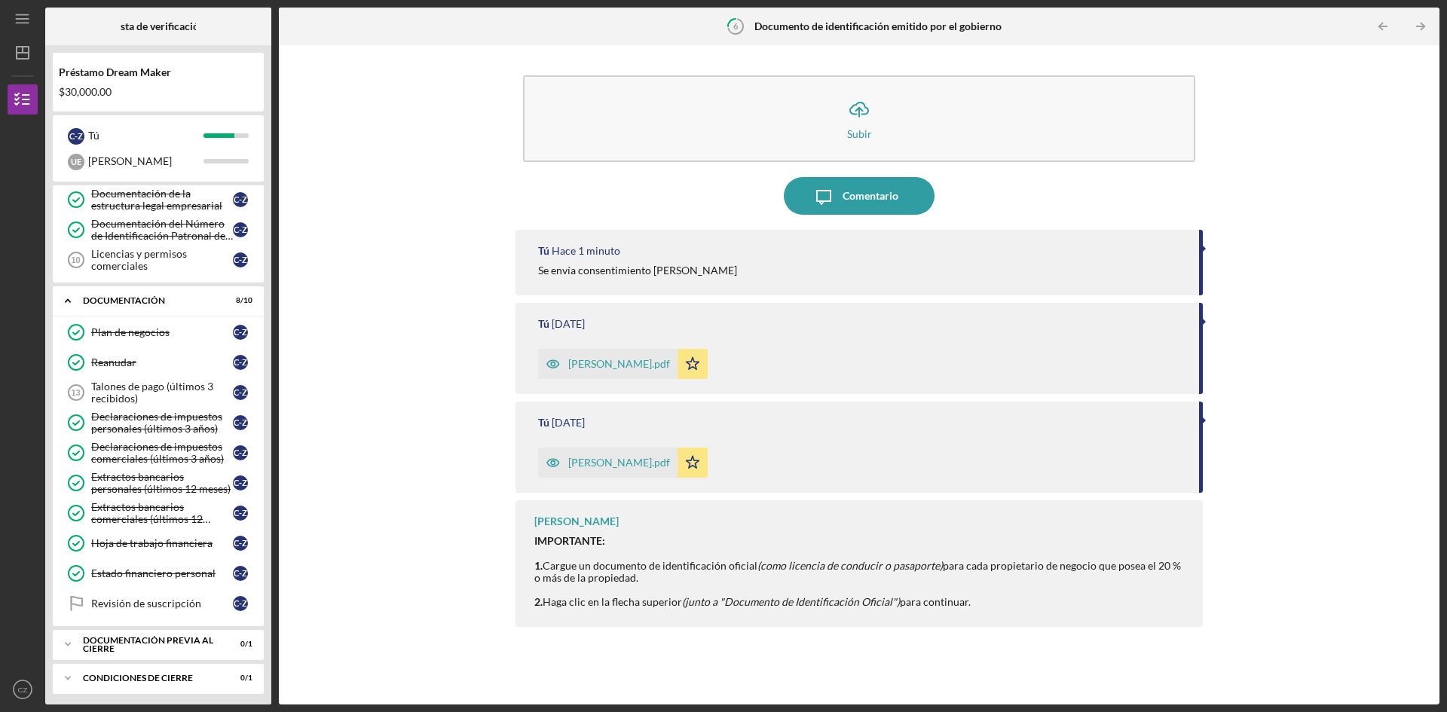
scroll to position [247, 0]
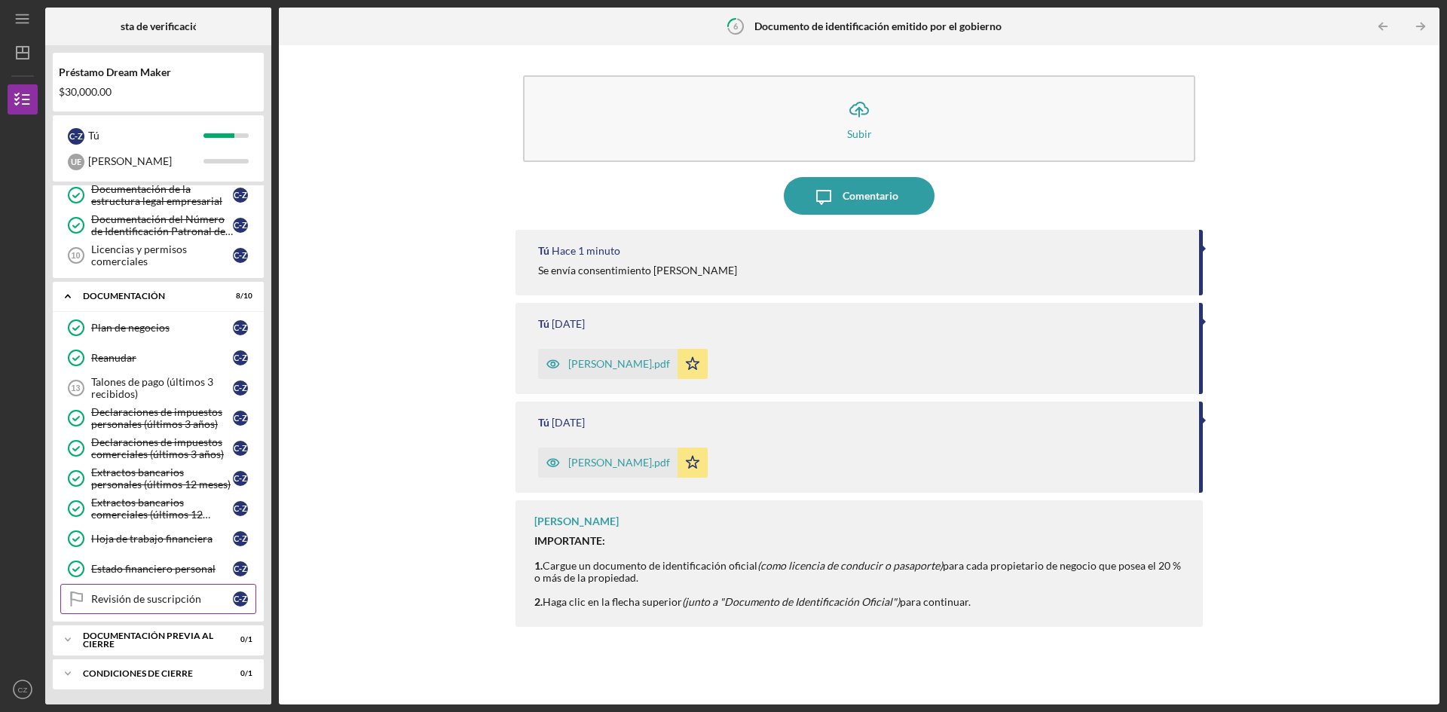
click at [170, 598] on font "Revisión de suscripción" at bounding box center [146, 598] width 110 height 13
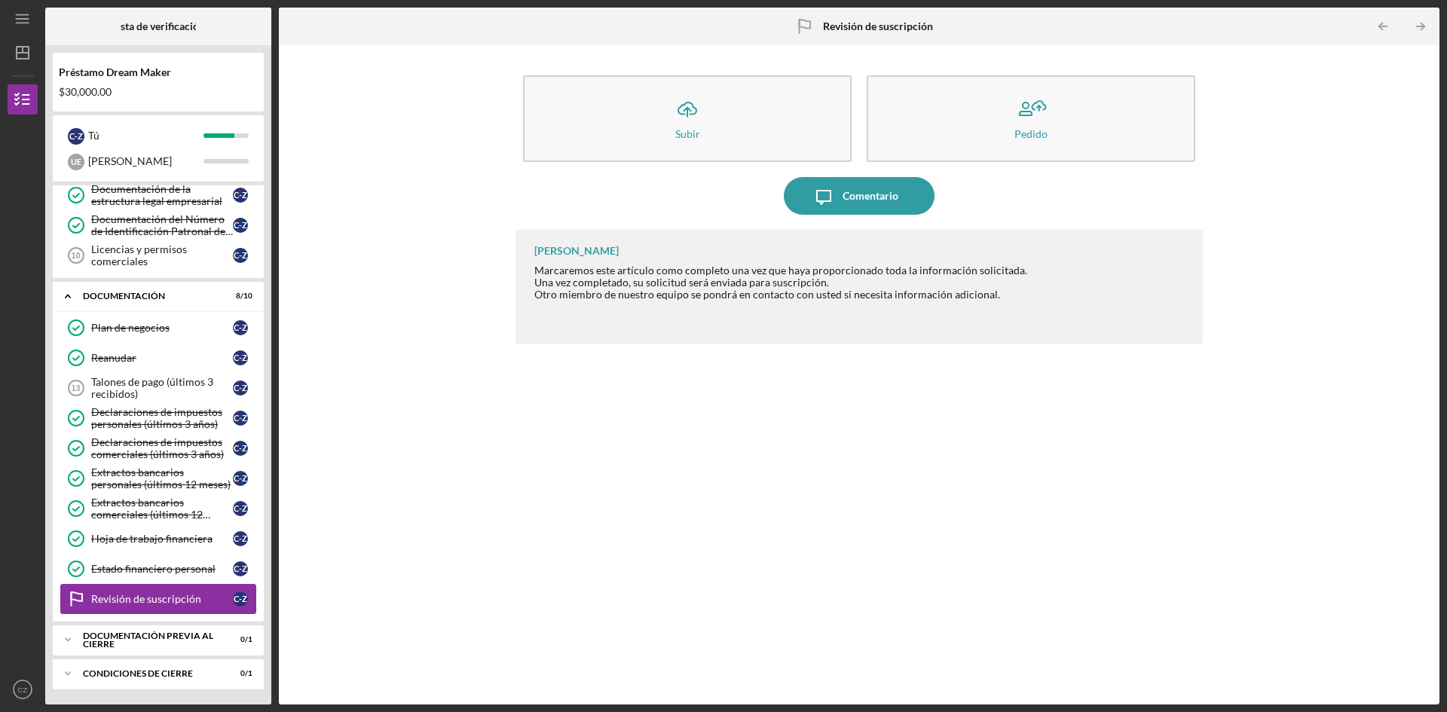
click at [170, 598] on font "Revisión de suscripción" at bounding box center [146, 598] width 110 height 13
click at [386, 530] on div "Icon/Upload Subir Pedido Icon/Message Comentario [PERSON_NAME] Marcaremos este …" at bounding box center [859, 375] width 1146 height 644
